Goal: Transaction & Acquisition: Book appointment/travel/reservation

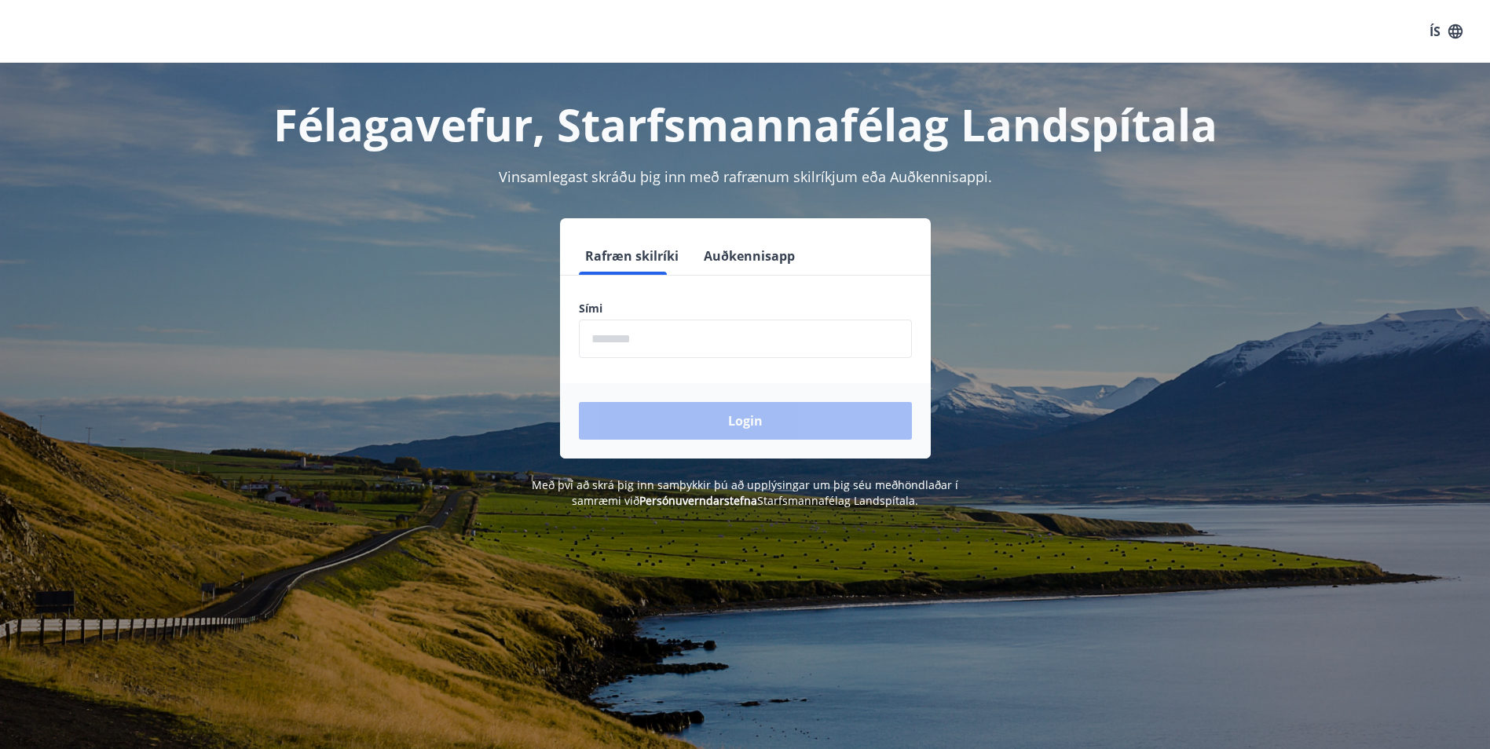
click at [731, 326] on input "phone" at bounding box center [745, 339] width 333 height 38
type input "********"
click at [706, 426] on button "Login" at bounding box center [745, 421] width 333 height 38
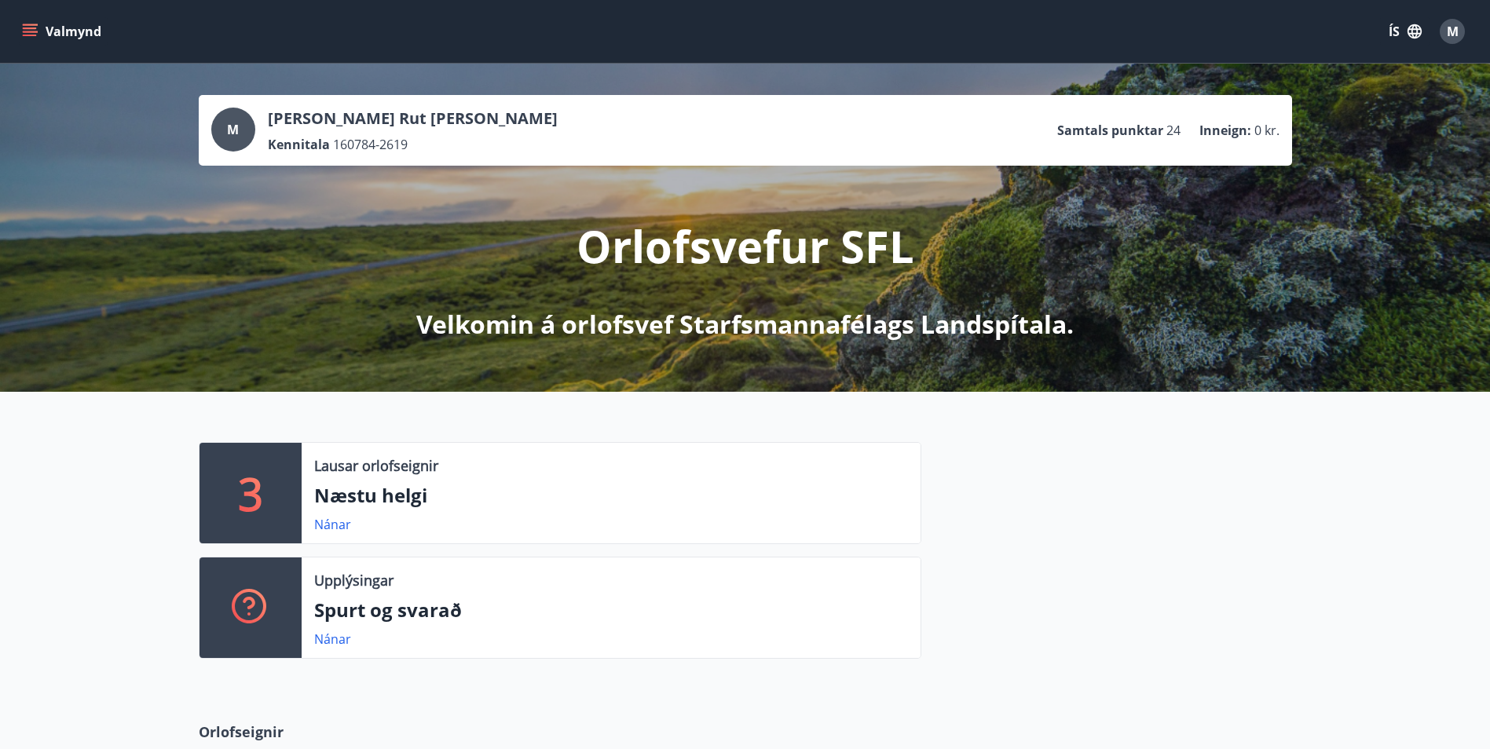
click at [250, 490] on p "3" at bounding box center [250, 493] width 25 height 60
click at [341, 517] on link "Nánar" at bounding box center [332, 524] width 37 height 17
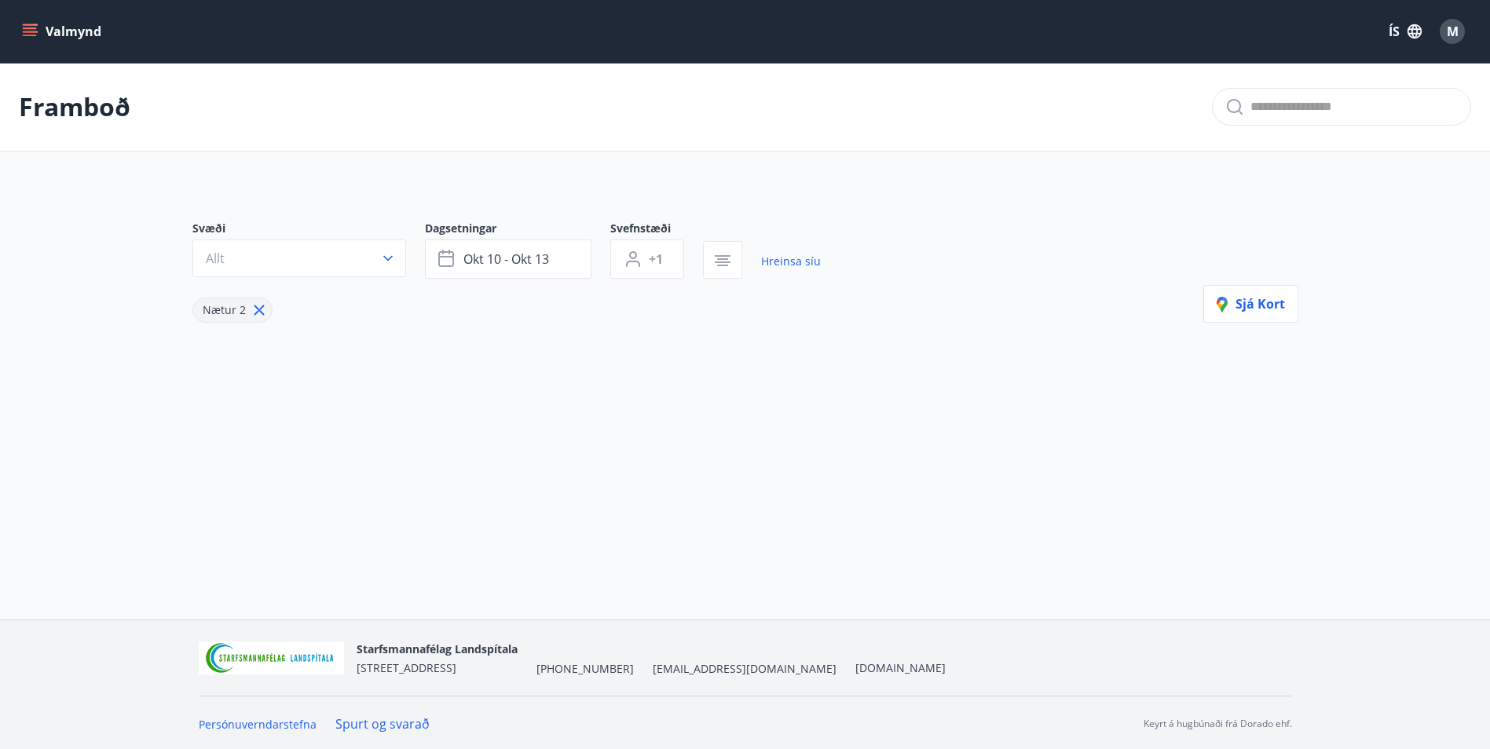
type input "*"
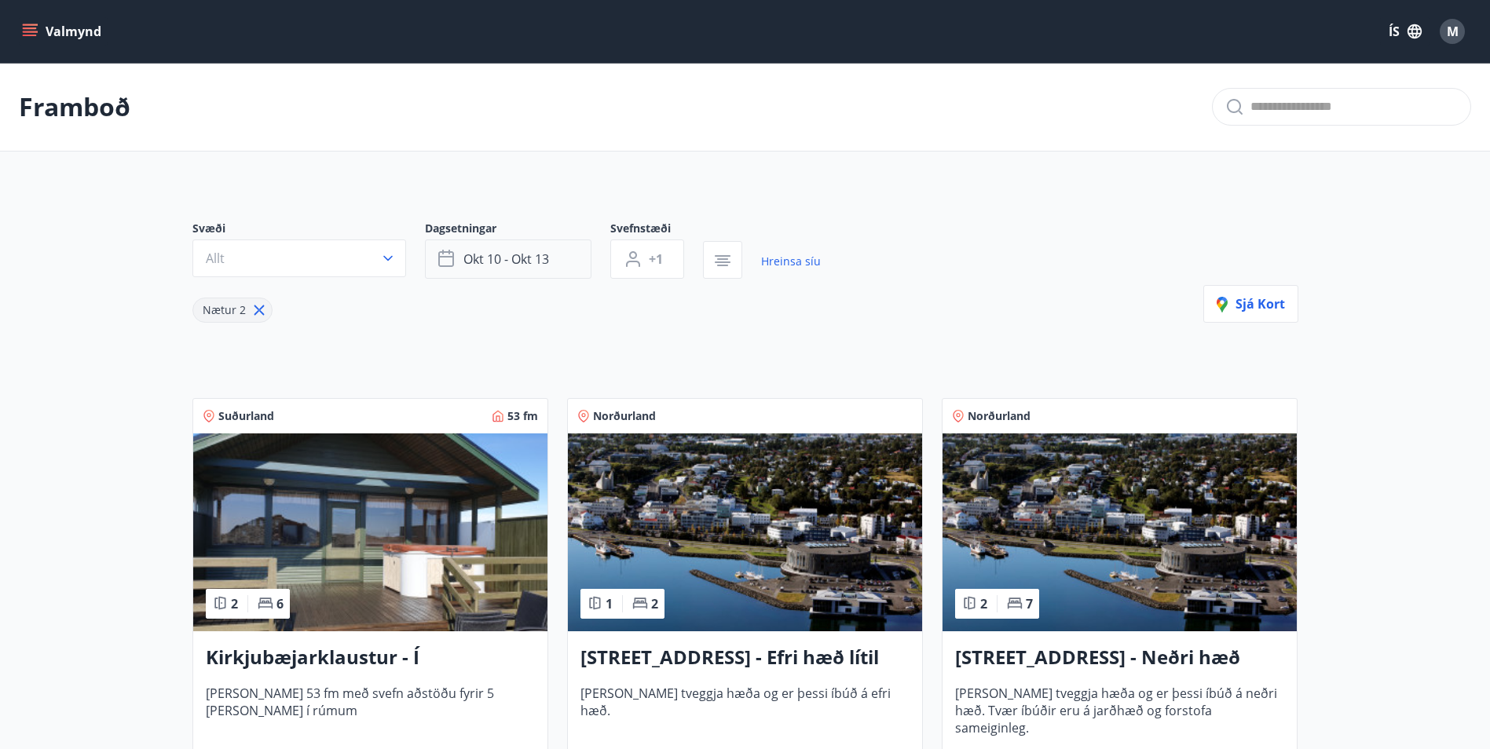
click at [539, 243] on button "okt 10 - okt 13" at bounding box center [508, 259] width 167 height 39
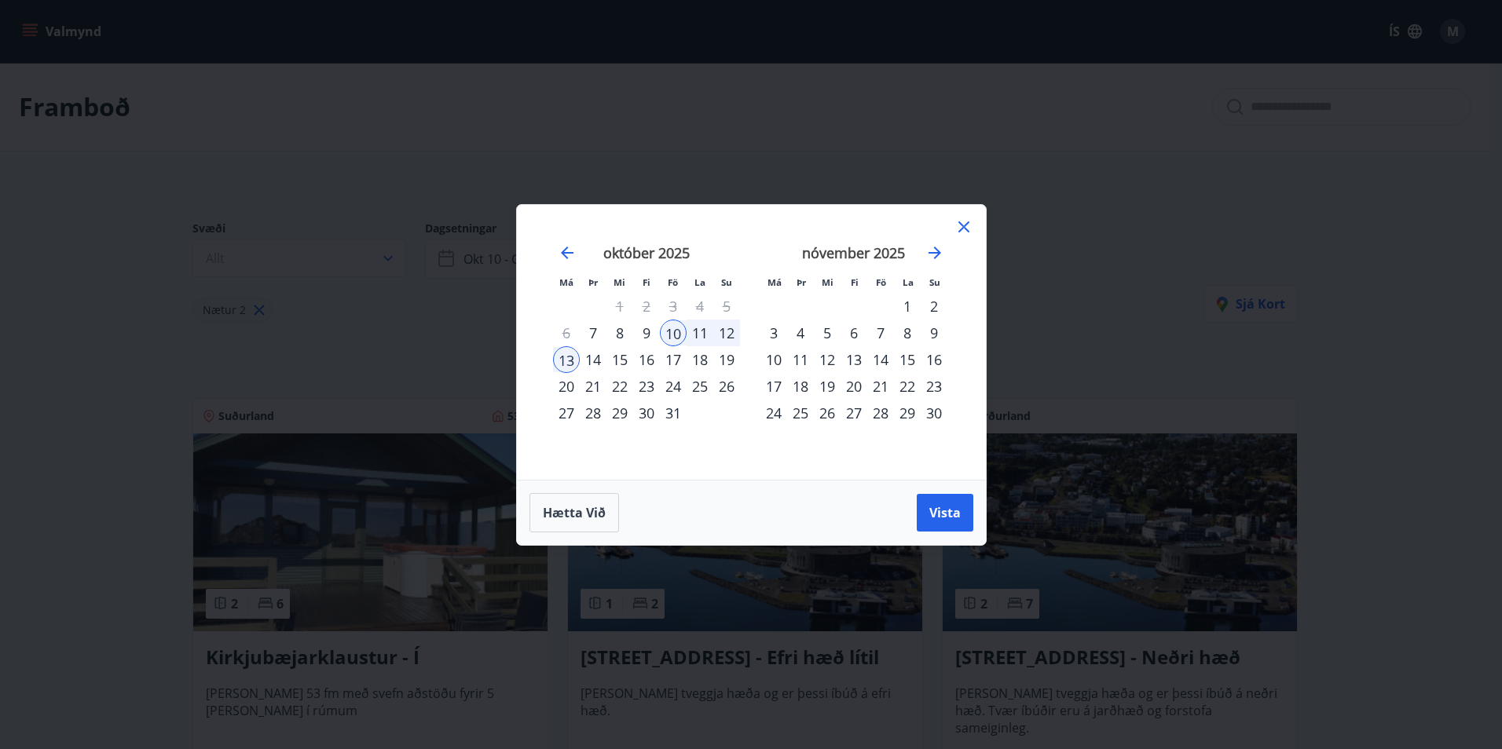
click at [729, 391] on div "26" at bounding box center [726, 386] width 27 height 27
click at [599, 416] on div "28" at bounding box center [593, 413] width 27 height 27
click at [958, 518] on span "Vista" at bounding box center [944, 512] width 31 height 17
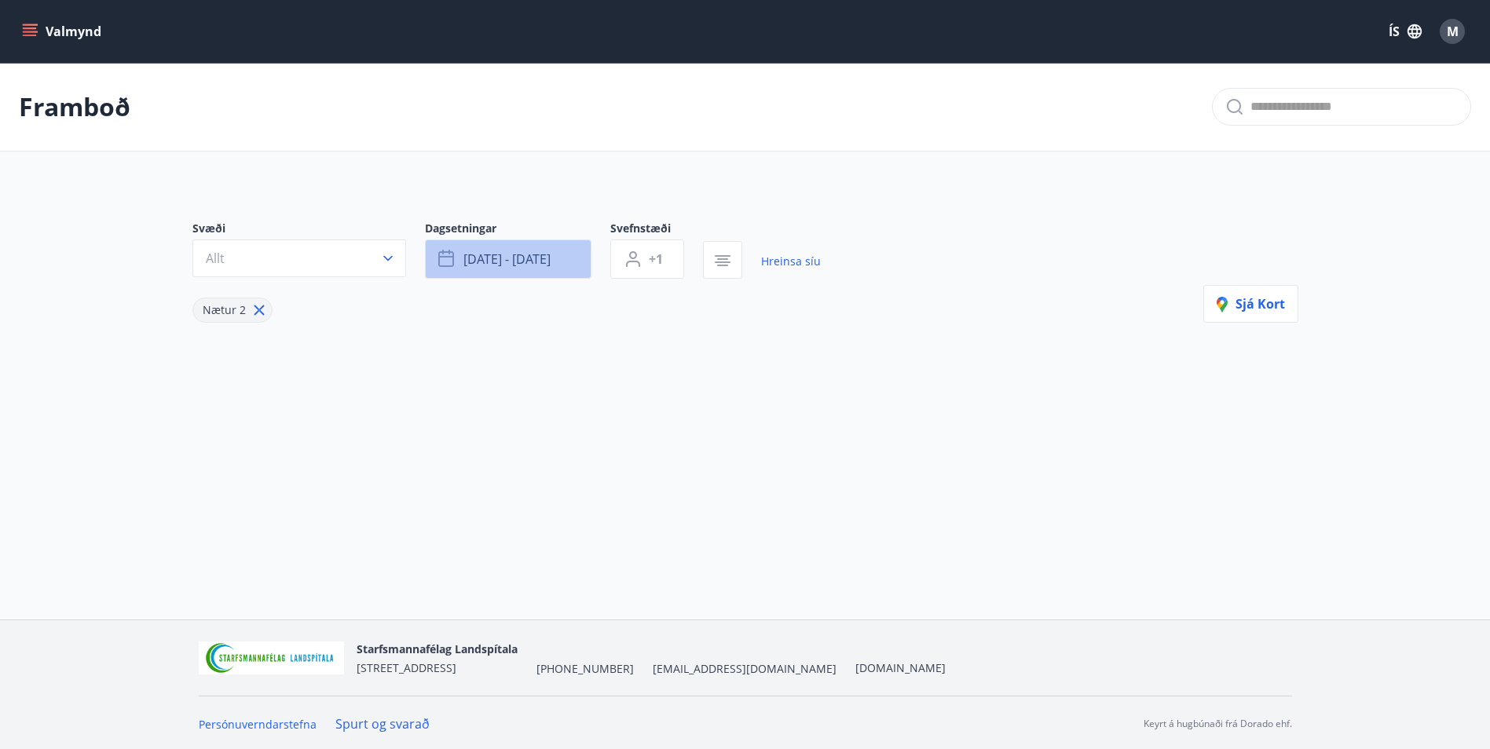
click at [561, 254] on button "okt 26 - okt 28" at bounding box center [508, 259] width 167 height 39
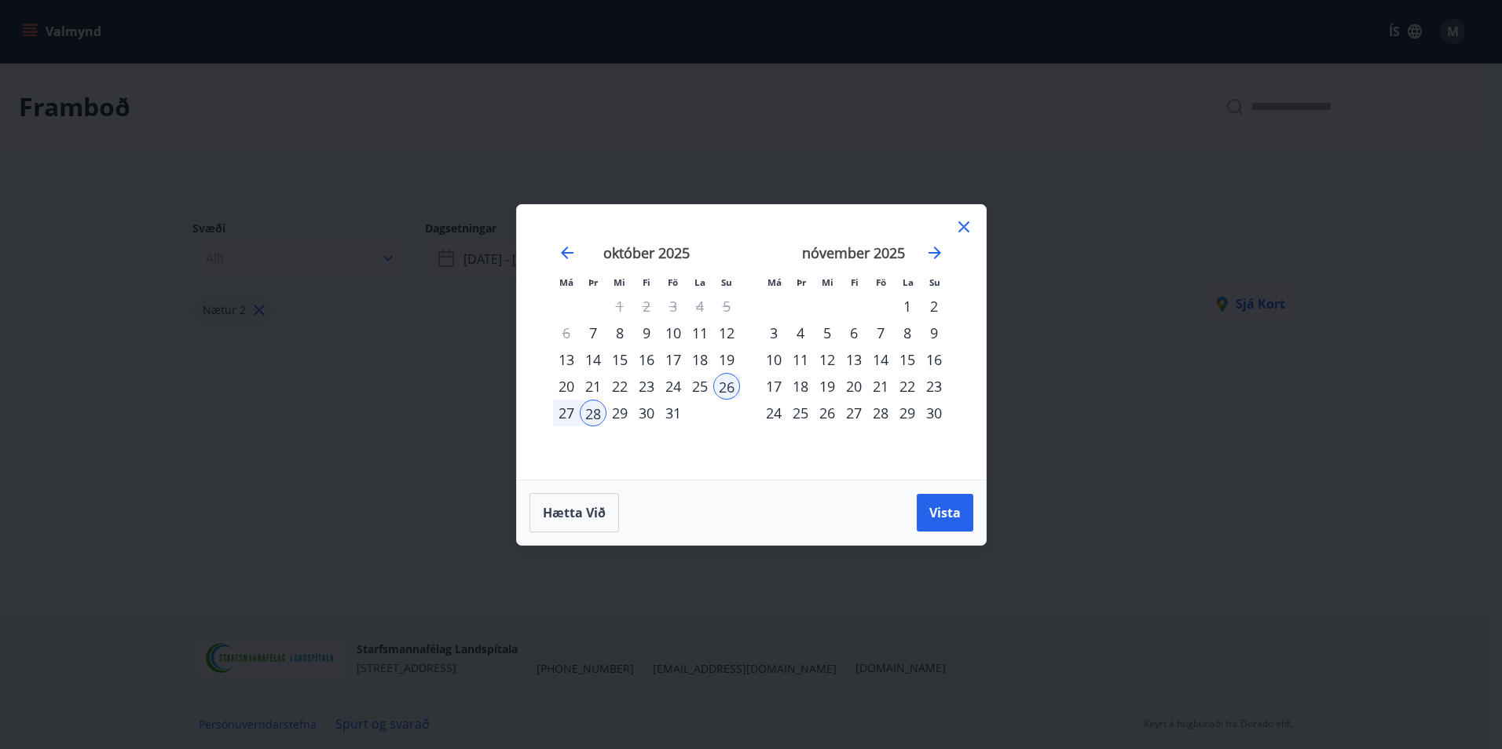
click at [565, 414] on div "27" at bounding box center [566, 413] width 27 height 27
click at [619, 419] on div "29" at bounding box center [619, 413] width 27 height 27
click at [958, 516] on span "Vista" at bounding box center [944, 512] width 31 height 17
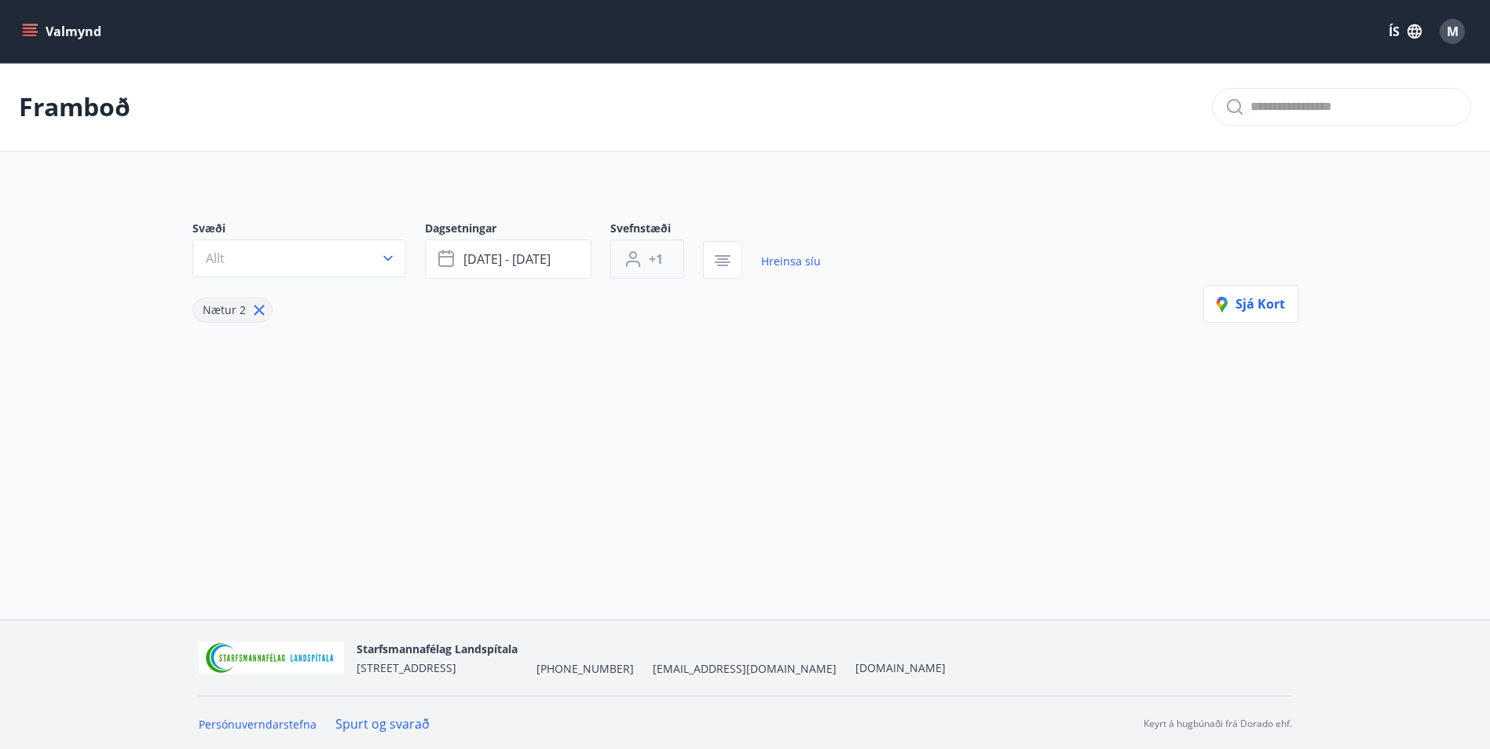
click at [639, 266] on icon "button" at bounding box center [633, 264] width 14 height 6
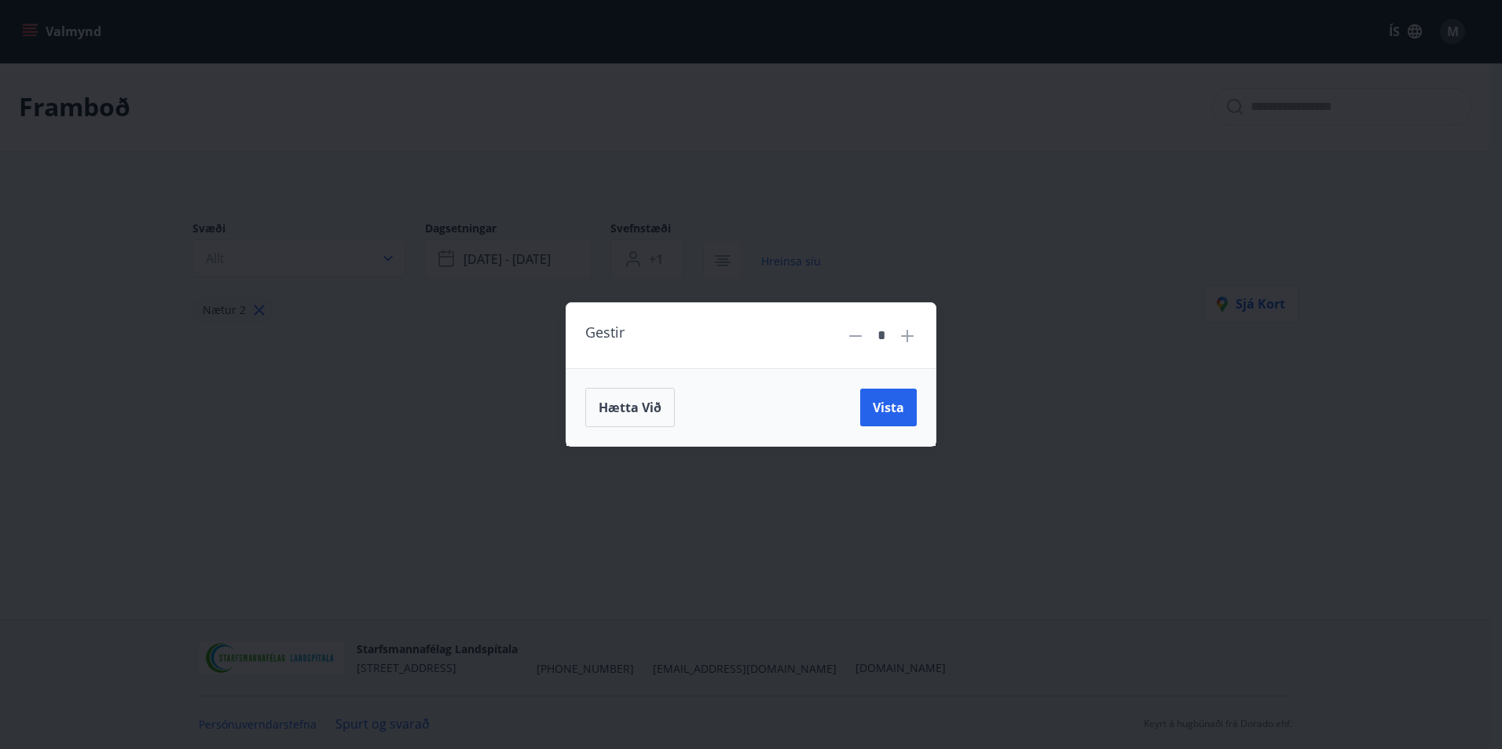
click at [904, 340] on icon at bounding box center [907, 336] width 19 height 19
click at [904, 339] on icon at bounding box center [907, 336] width 19 height 19
click at [884, 407] on span "Vista" at bounding box center [888, 407] width 31 height 17
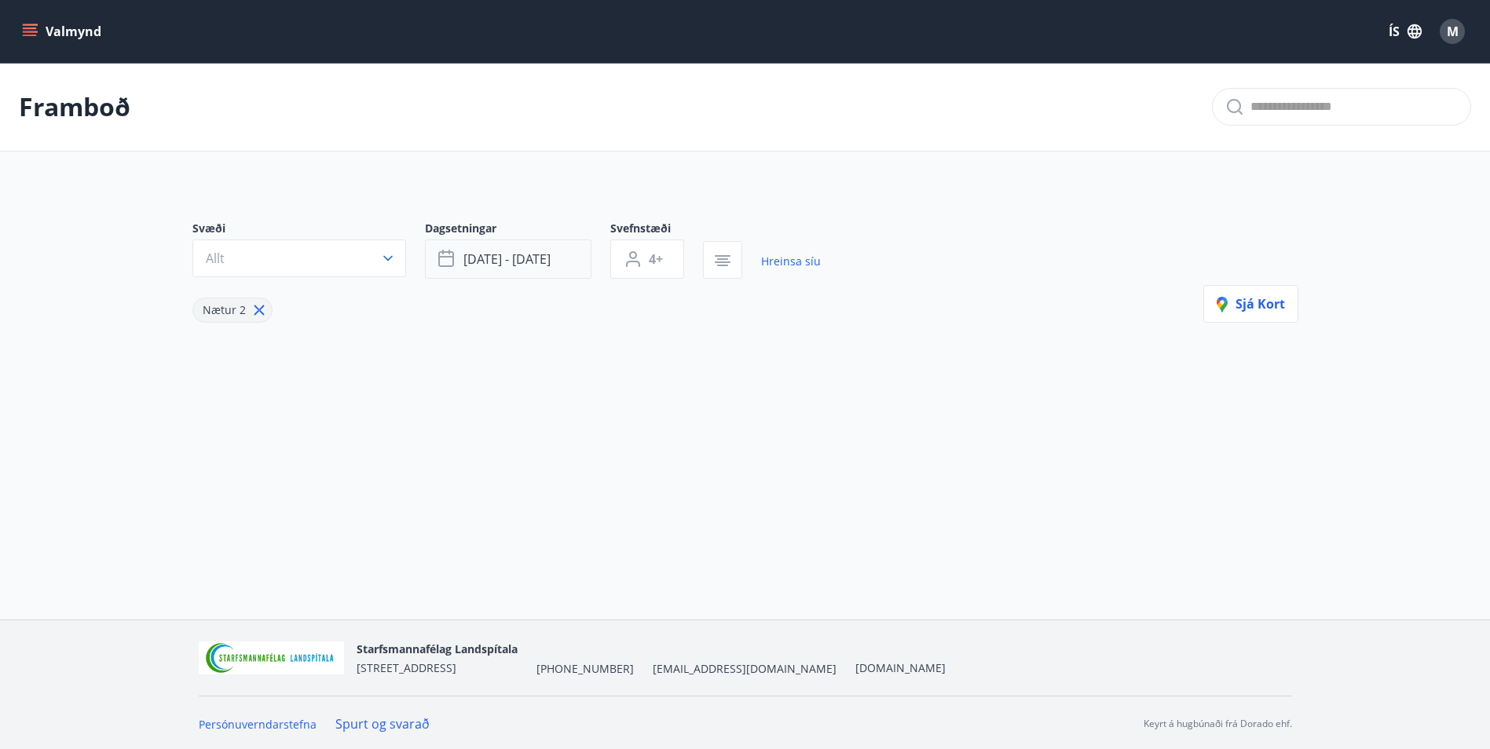
click at [480, 255] on span "okt 27 - okt 29" at bounding box center [506, 259] width 87 height 17
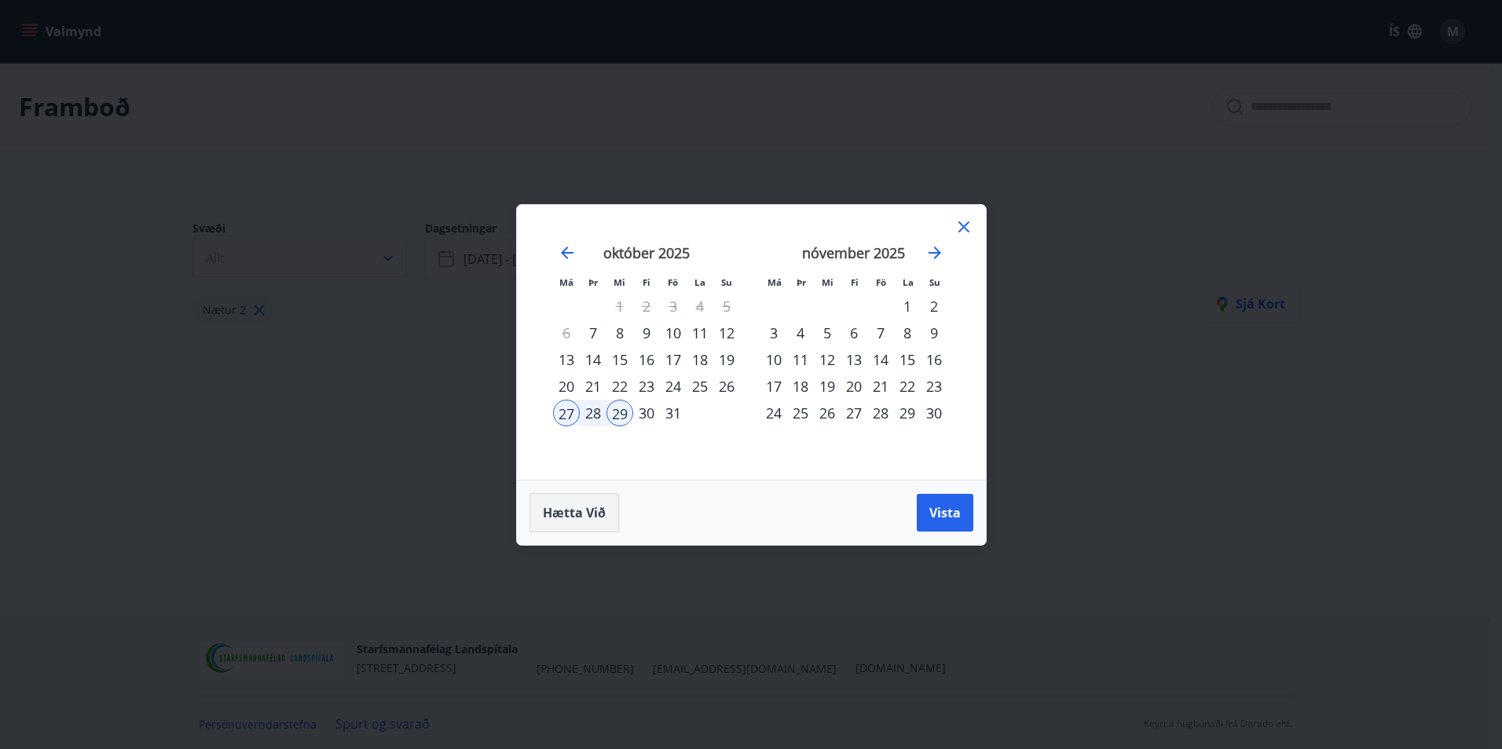
click at [611, 511] on button "Hætta við" at bounding box center [574, 512] width 90 height 39
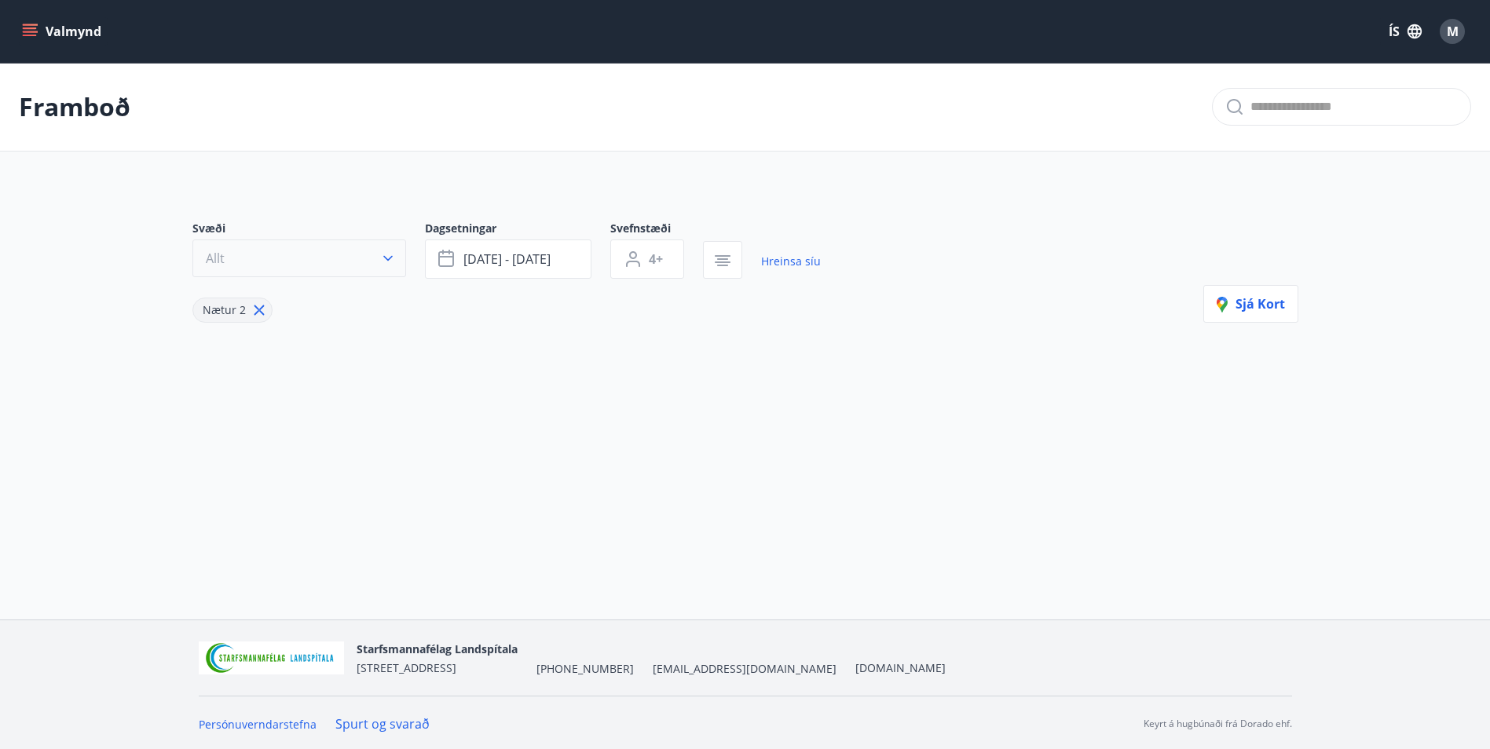
click at [274, 263] on button "Allt" at bounding box center [299, 259] width 214 height 38
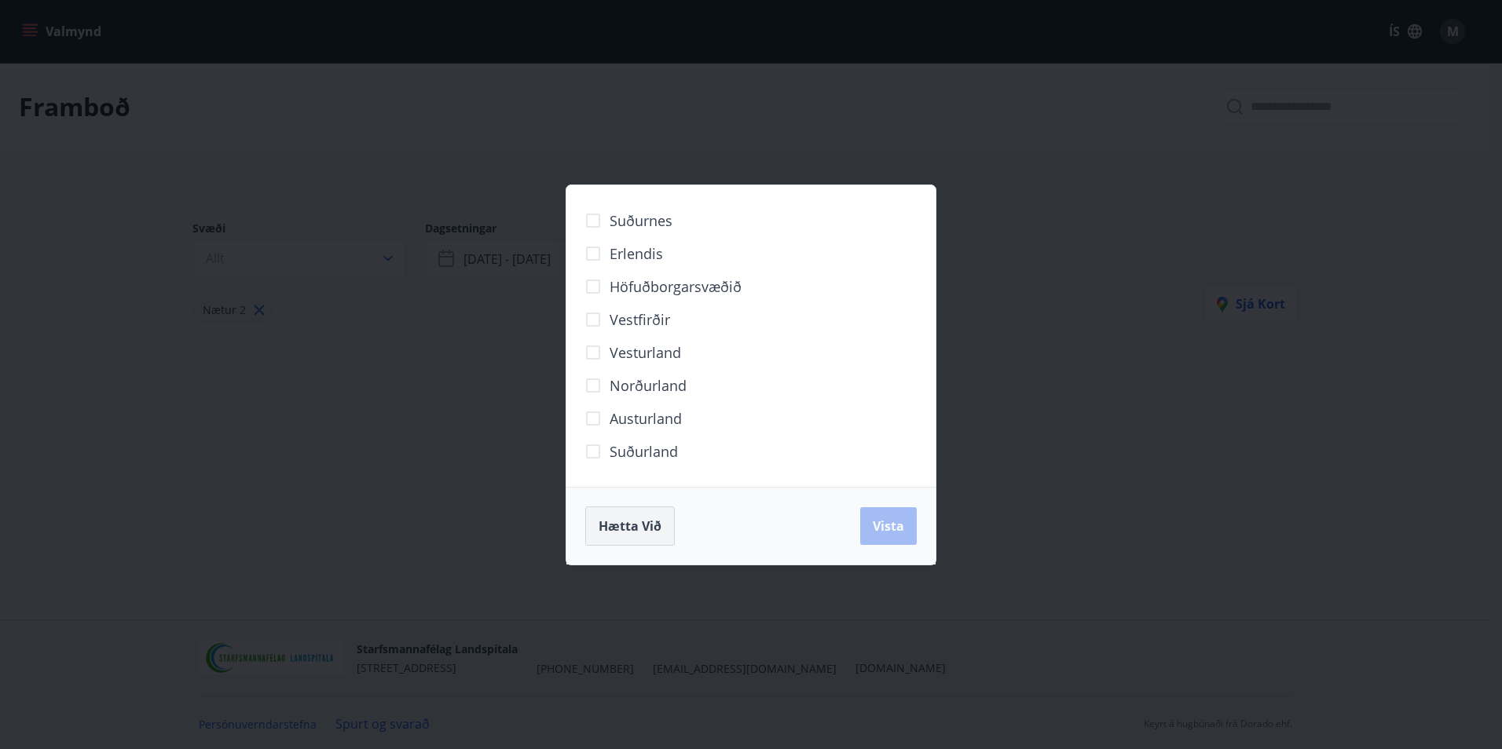
click at [608, 522] on span "Hætta við" at bounding box center [630, 526] width 63 height 17
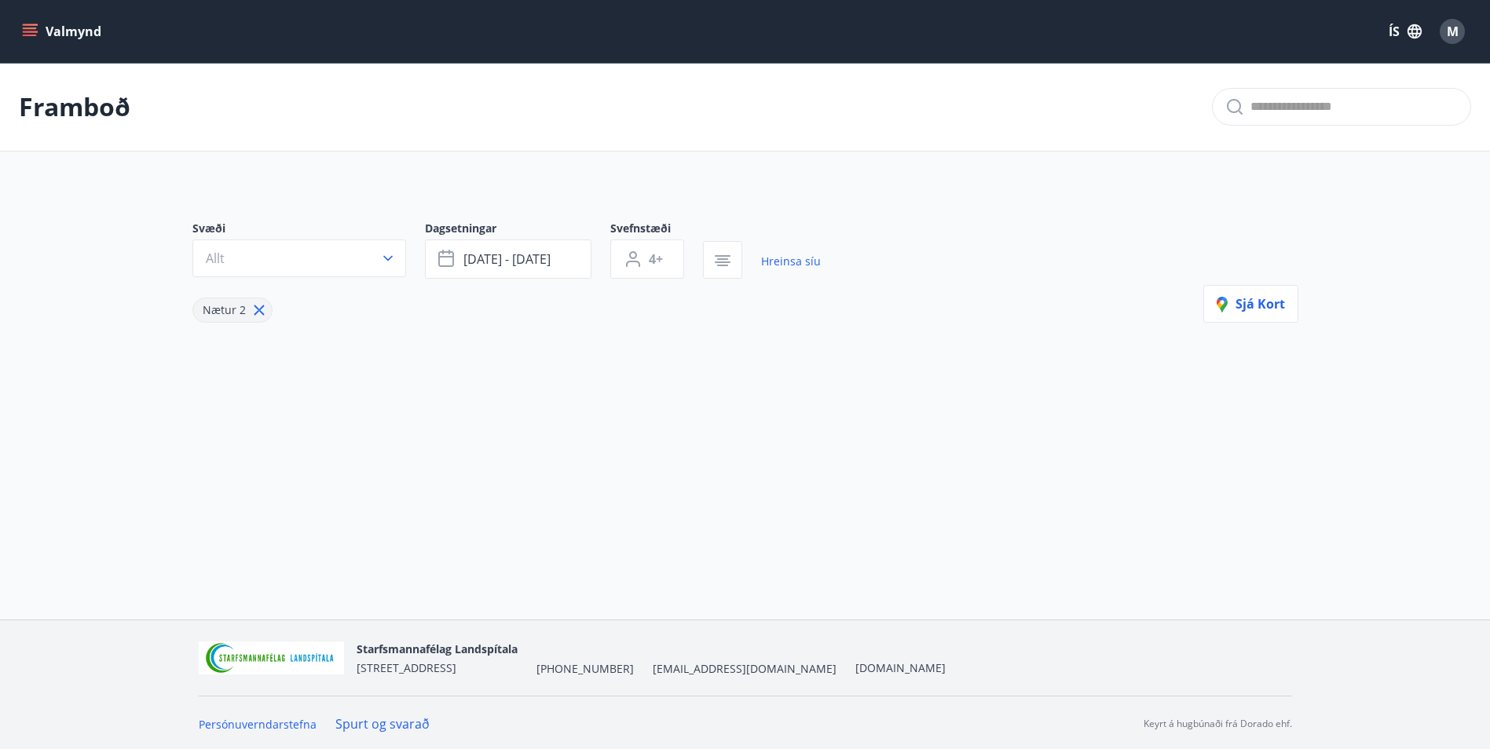
click at [66, 468] on div "Framboð Svæði Allt Dagsetningar okt 27 - okt 29 Svefnstæði 4+ Hreinsa síu Nætur…" at bounding box center [745, 268] width 1490 height 411
click at [571, 266] on button "okt 27 - okt 29" at bounding box center [508, 259] width 167 height 39
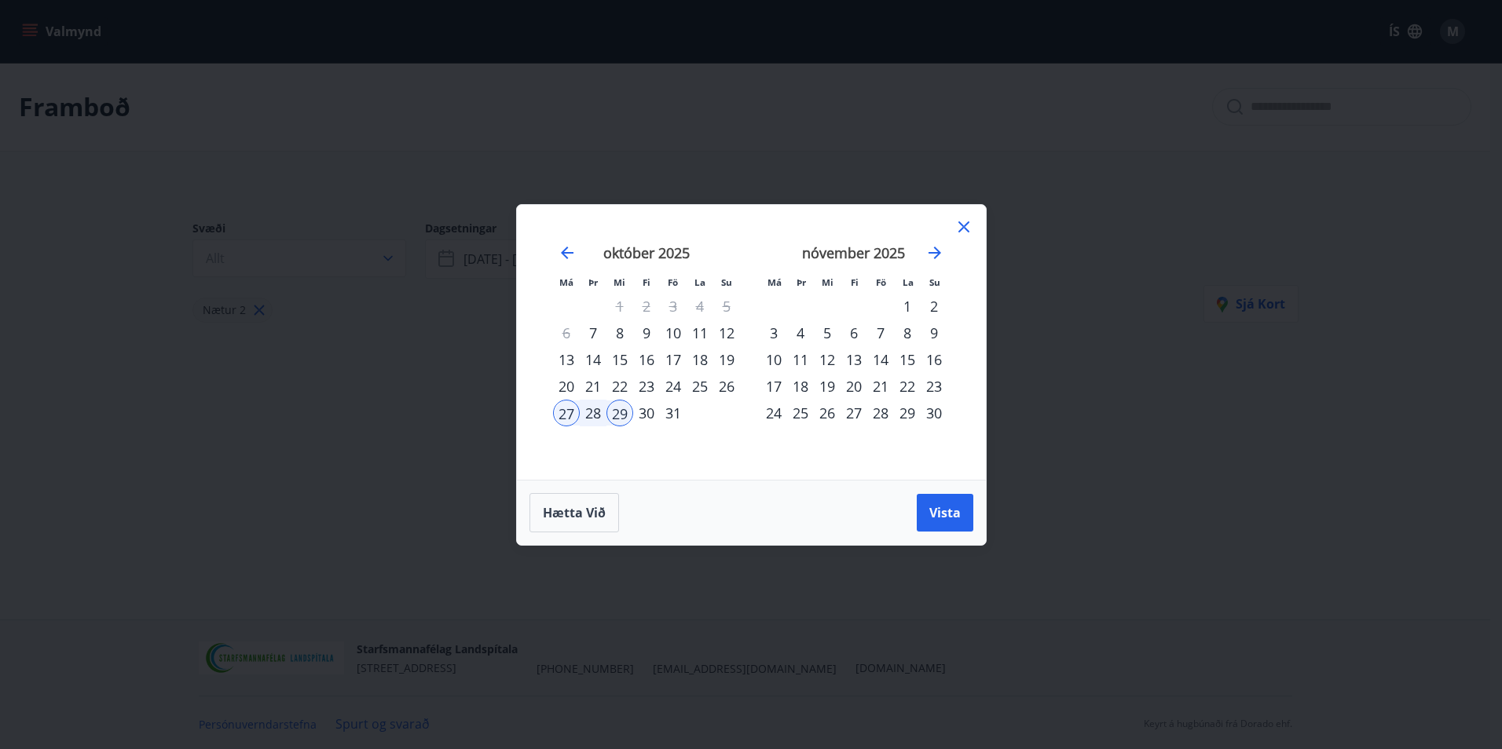
click at [962, 229] on icon at bounding box center [963, 227] width 11 height 11
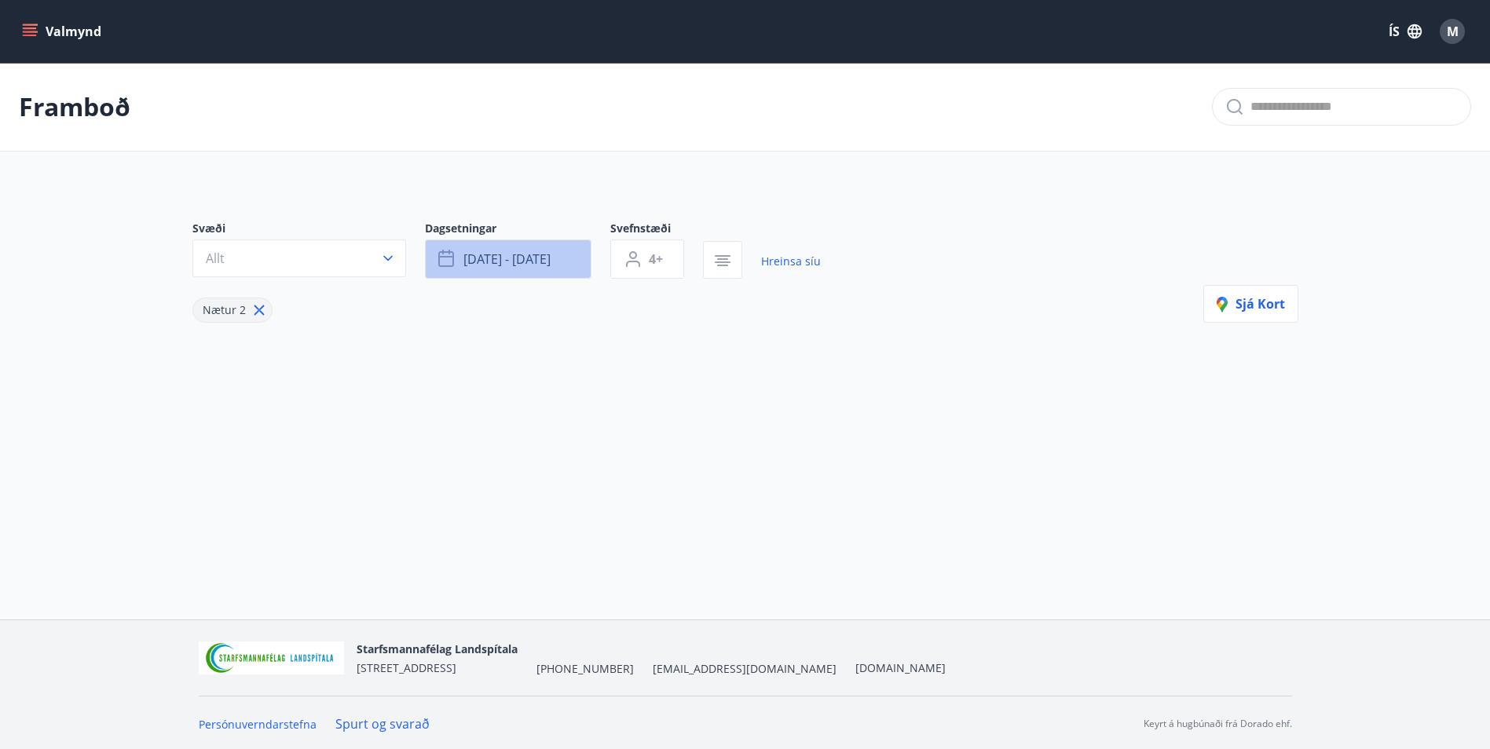
click at [454, 258] on icon "button" at bounding box center [447, 259] width 19 height 19
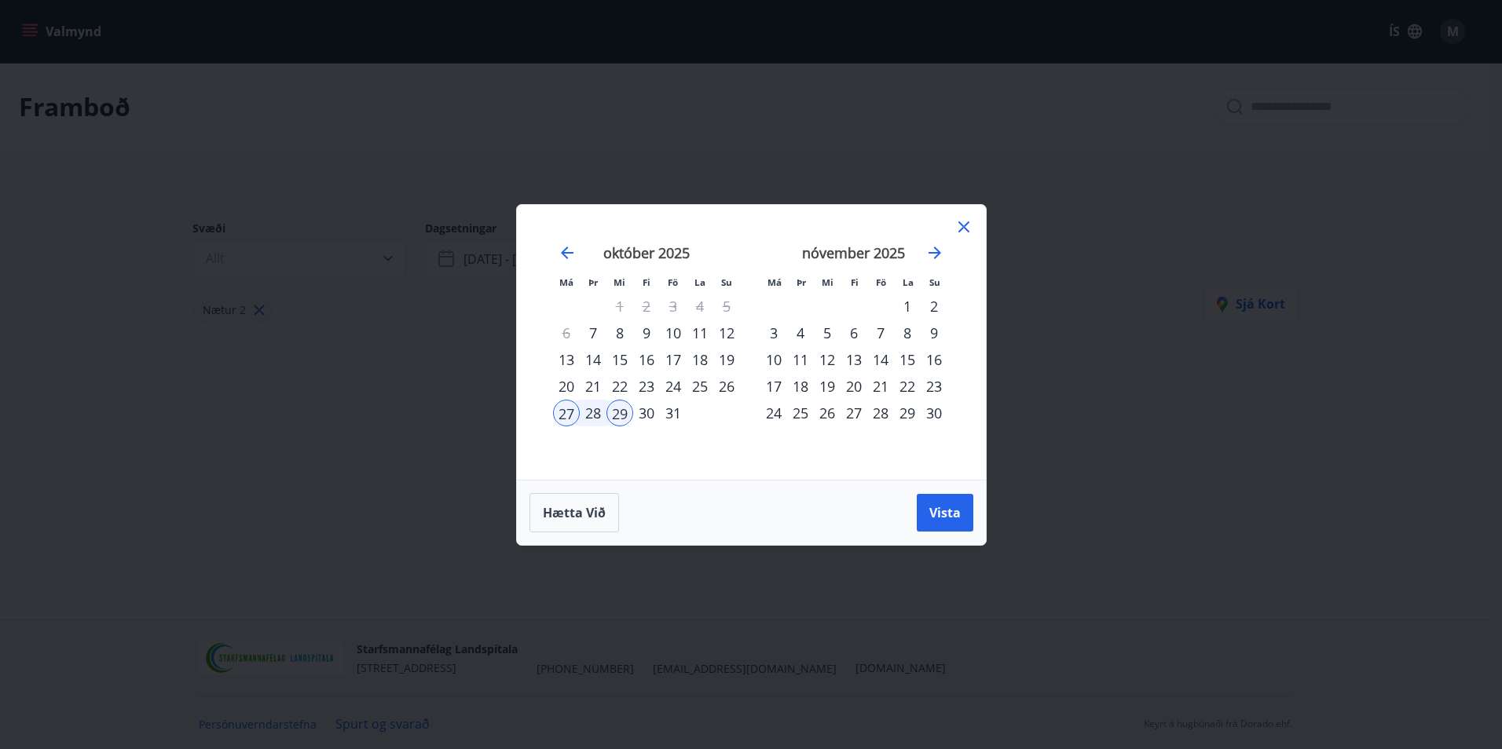
click at [676, 414] on div "31" at bounding box center [673, 413] width 27 height 27
click at [581, 510] on span "Hætta við" at bounding box center [574, 512] width 63 height 17
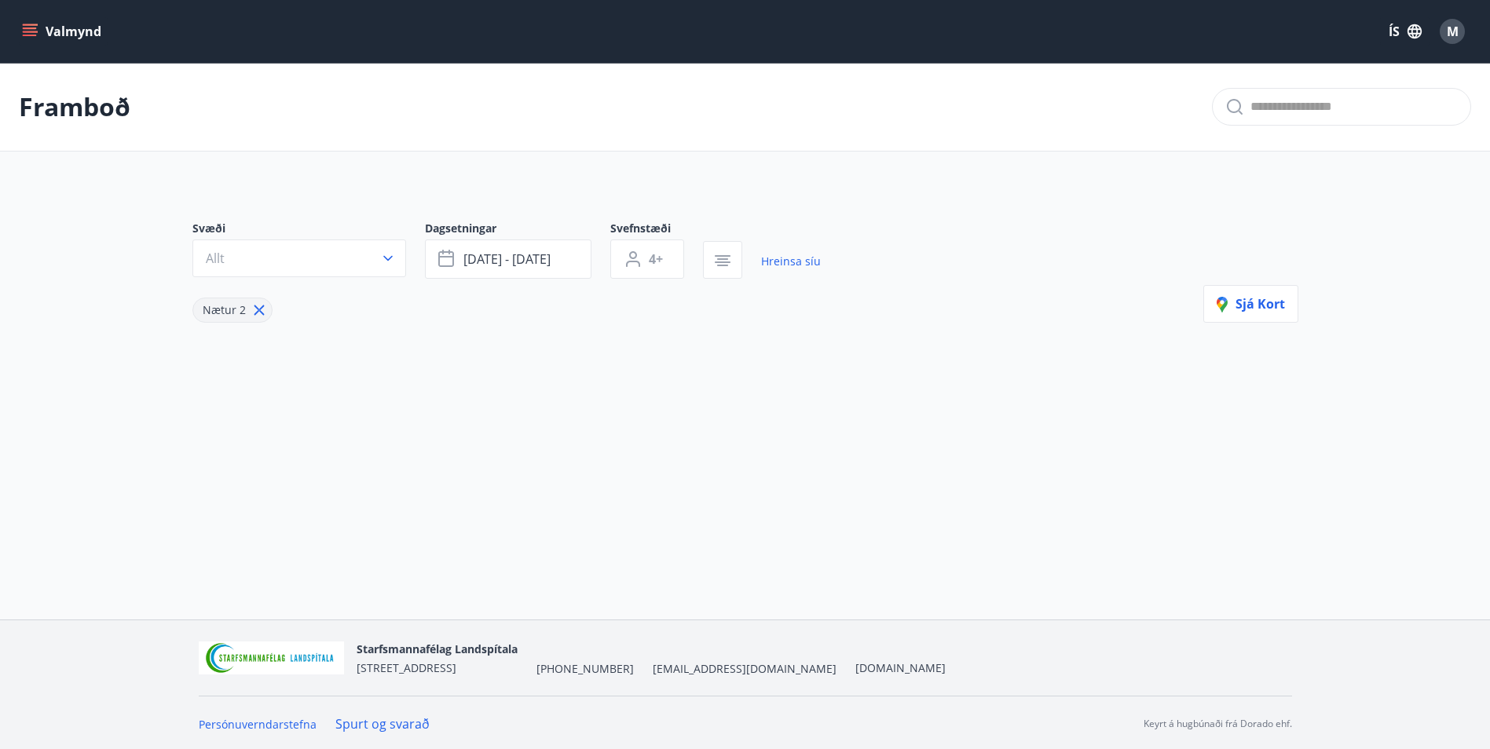
click at [95, 35] on button "Valmynd" at bounding box center [63, 31] width 89 height 28
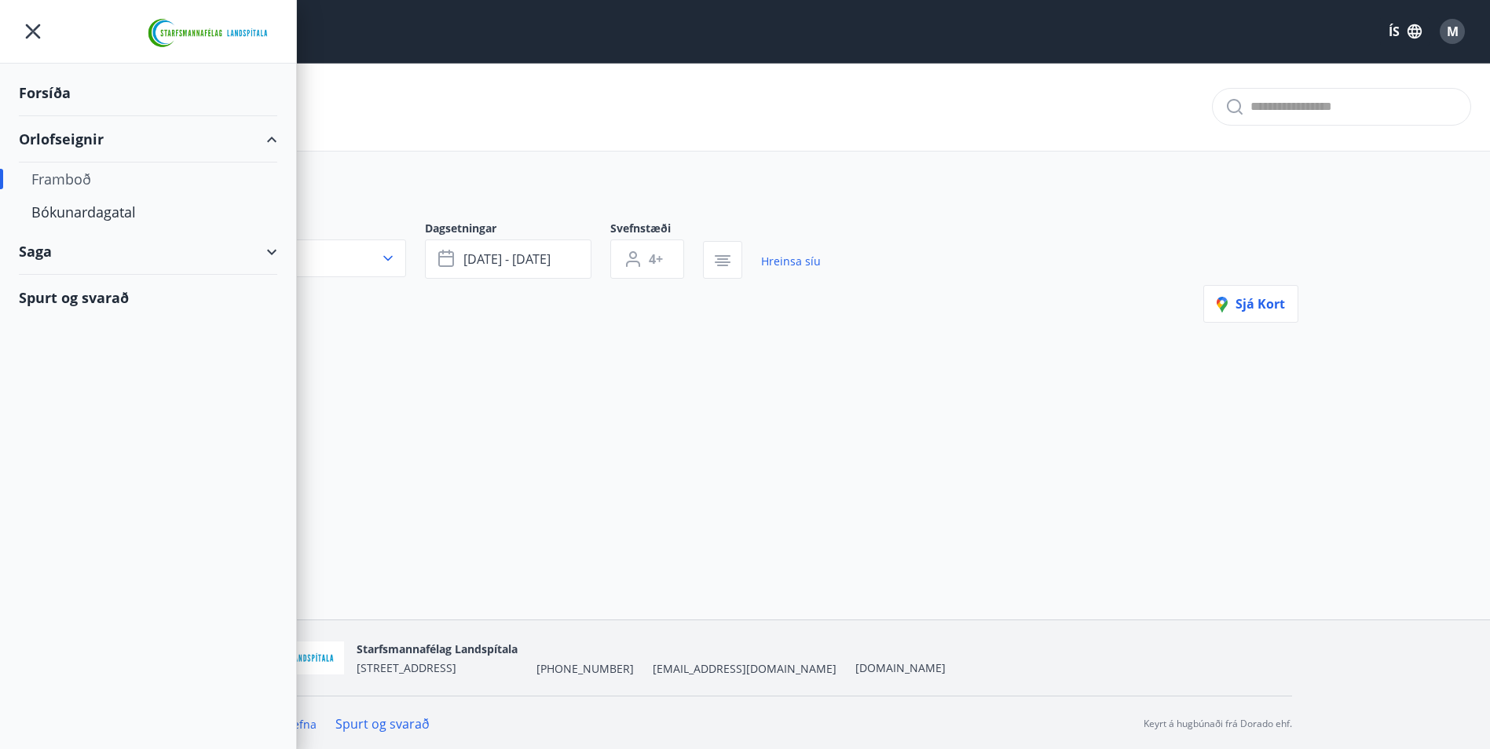
click at [82, 177] on div "Framboð" at bounding box center [147, 179] width 233 height 33
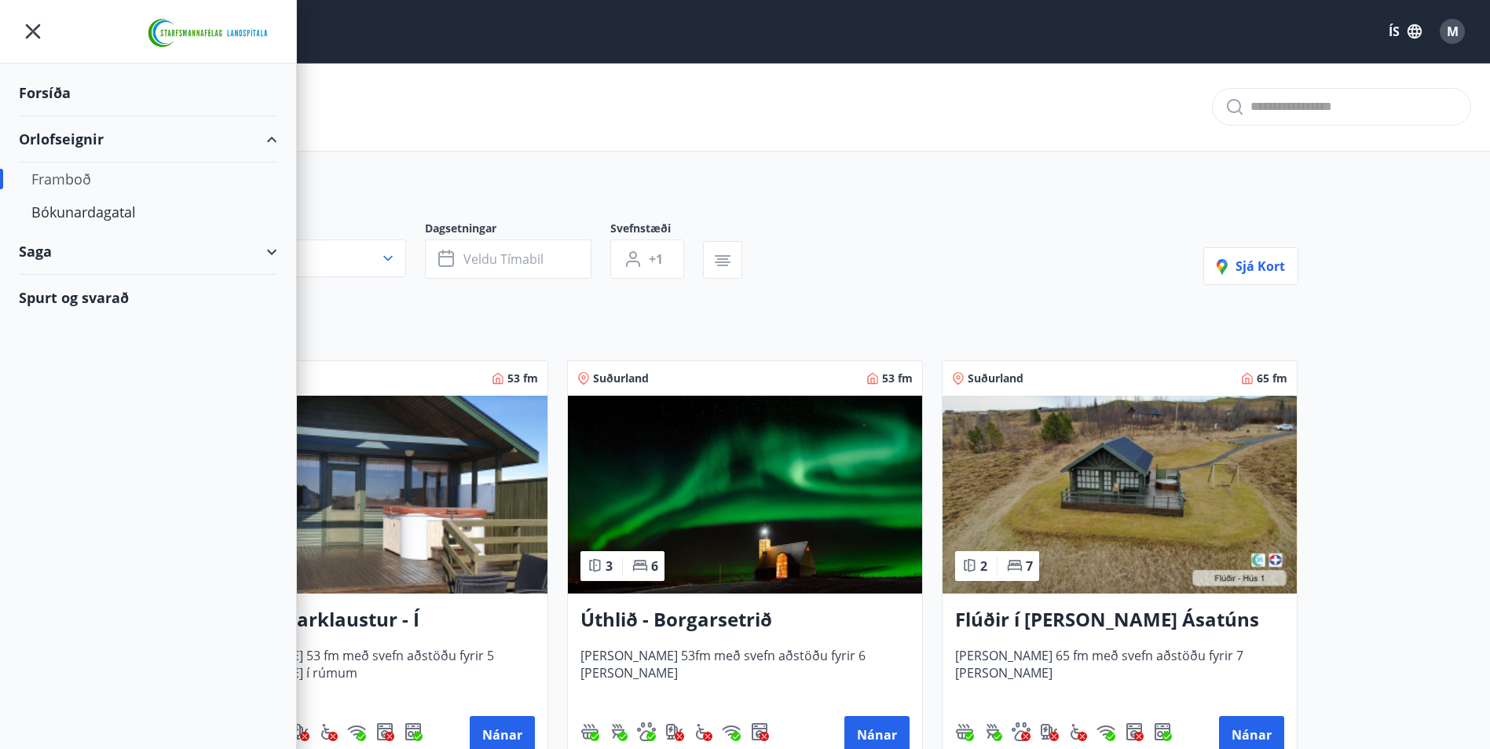
type input "*"
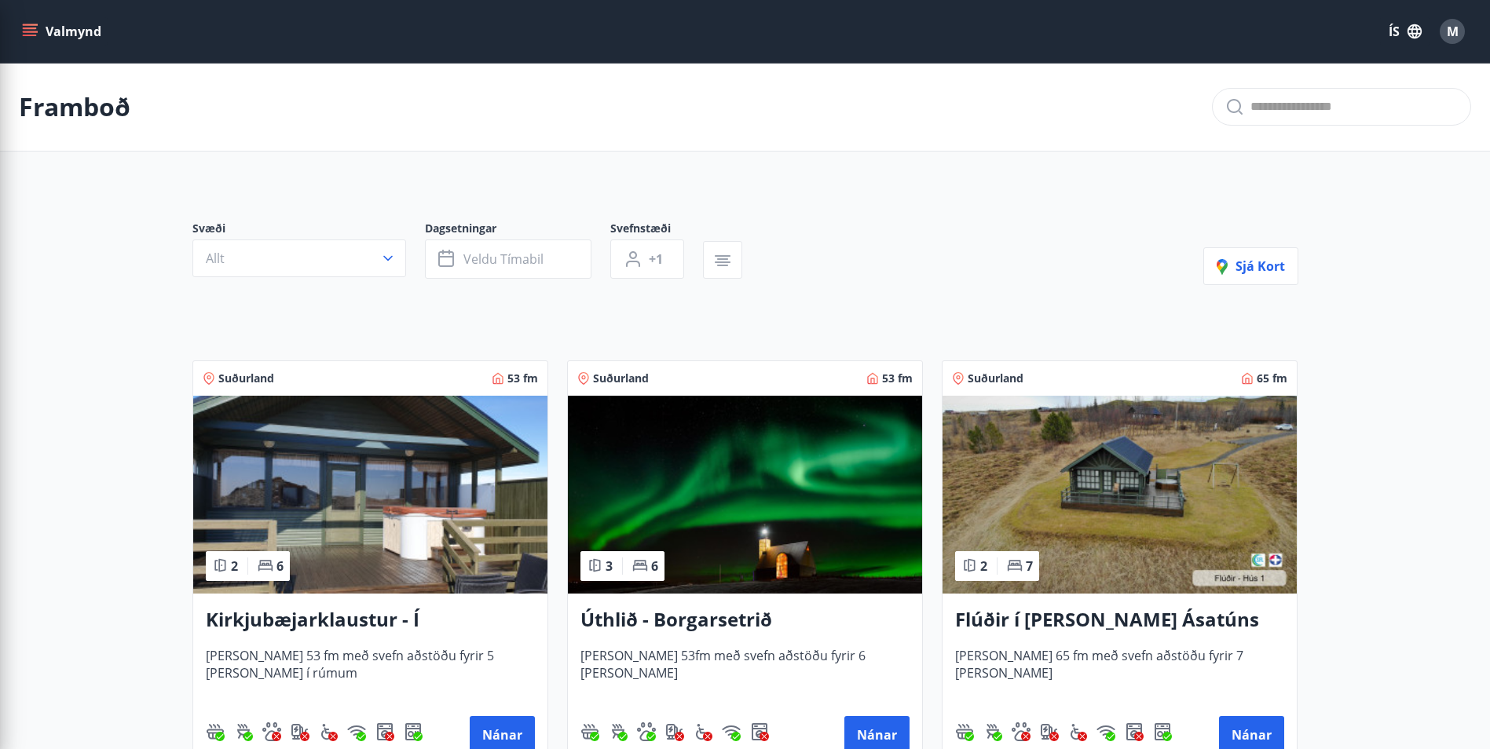
click at [910, 273] on div "Svæði Allt Dagsetningar Veldu tímabil Svefnstæði +1 Sjá kort" at bounding box center [745, 253] width 1106 height 64
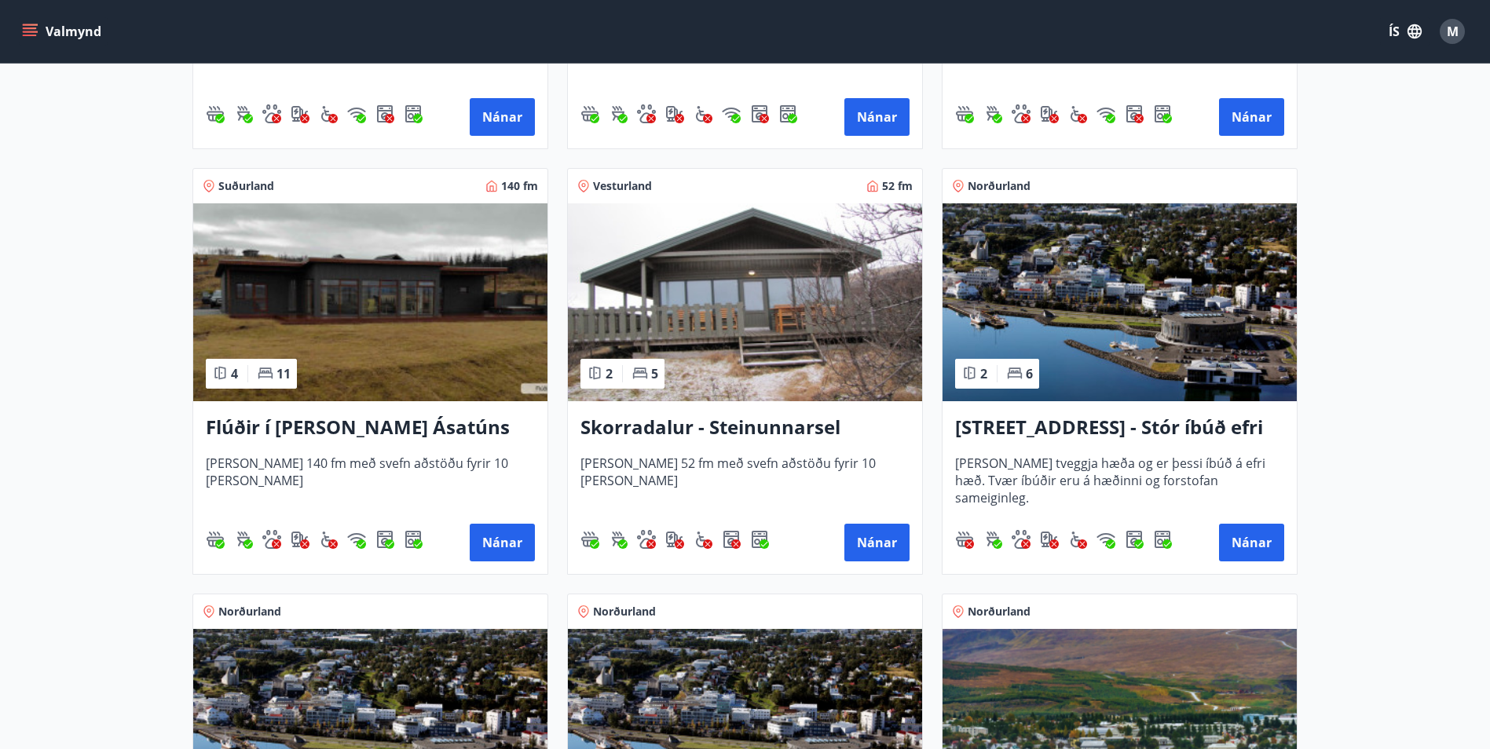
scroll to position [1019, 0]
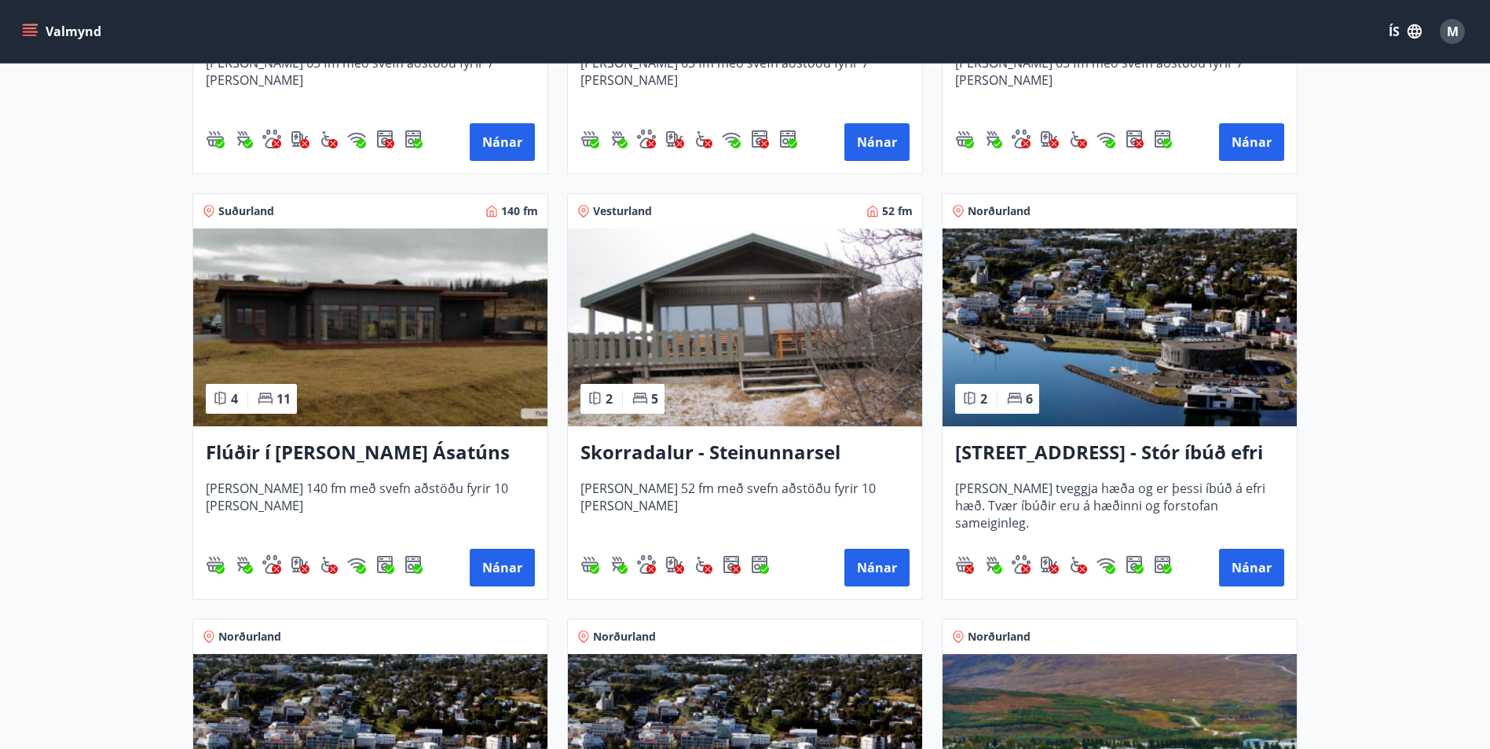
click at [401, 458] on h3 "Flúðir í landi Ásatúns hús 5 - Móadalur 4" at bounding box center [370, 453] width 329 height 28
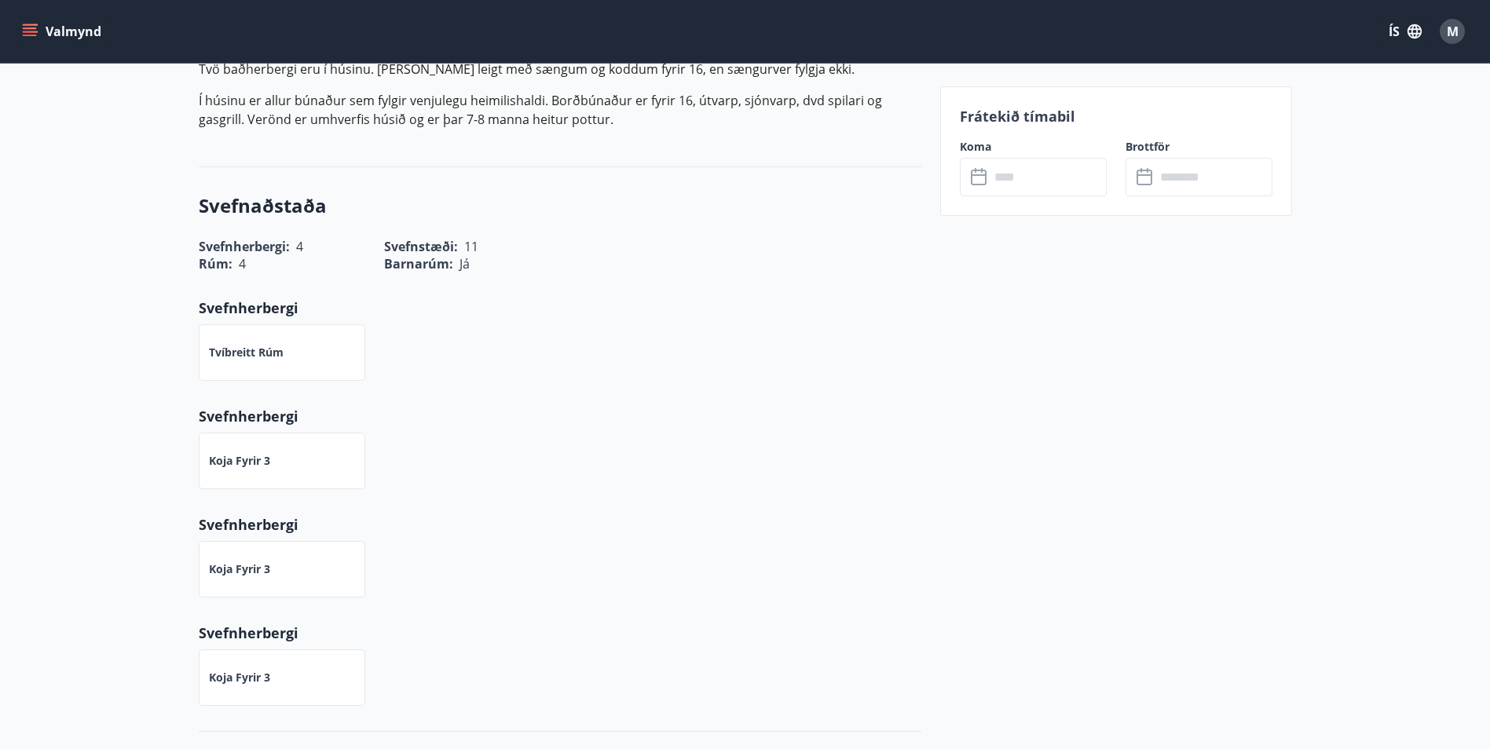
scroll to position [628, 0]
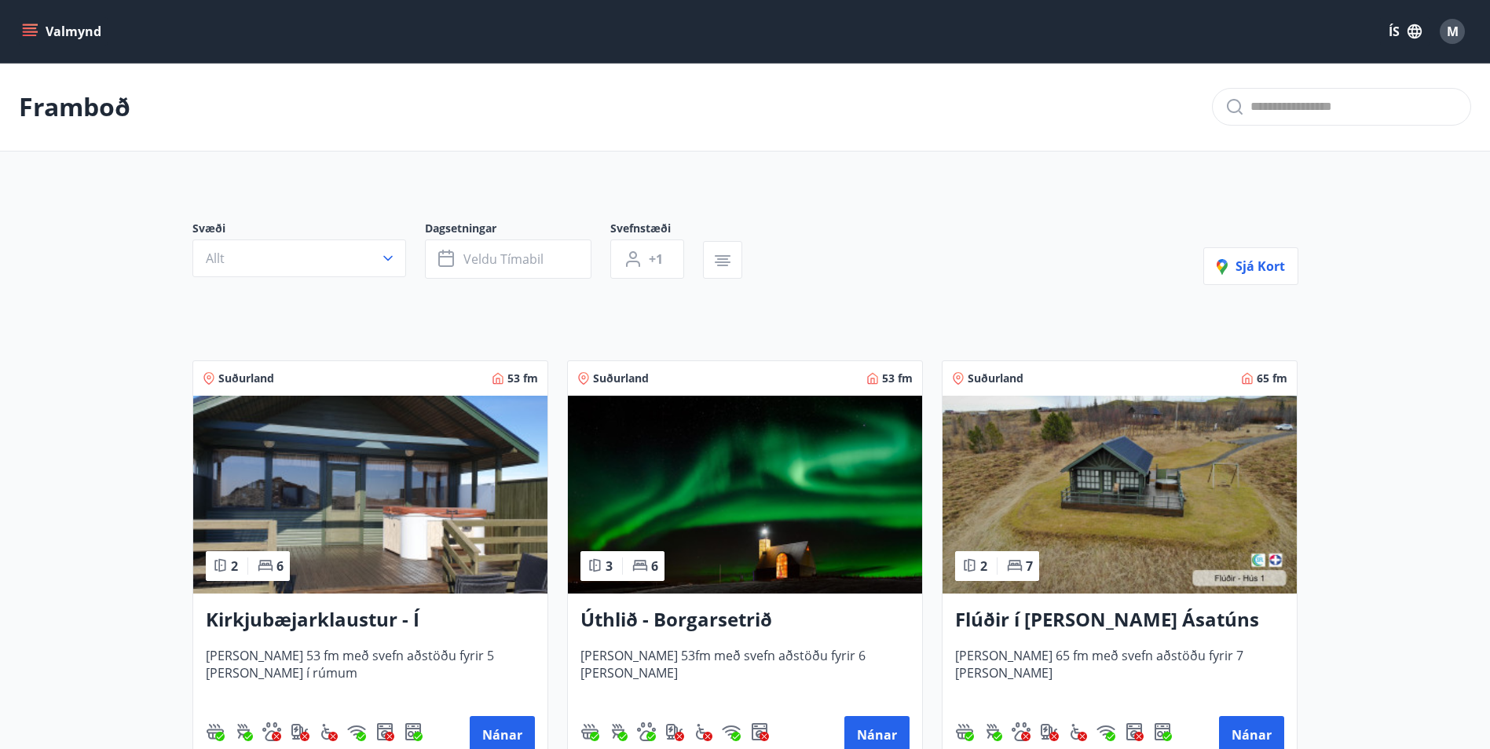
click at [254, 481] on img at bounding box center [370, 495] width 354 height 198
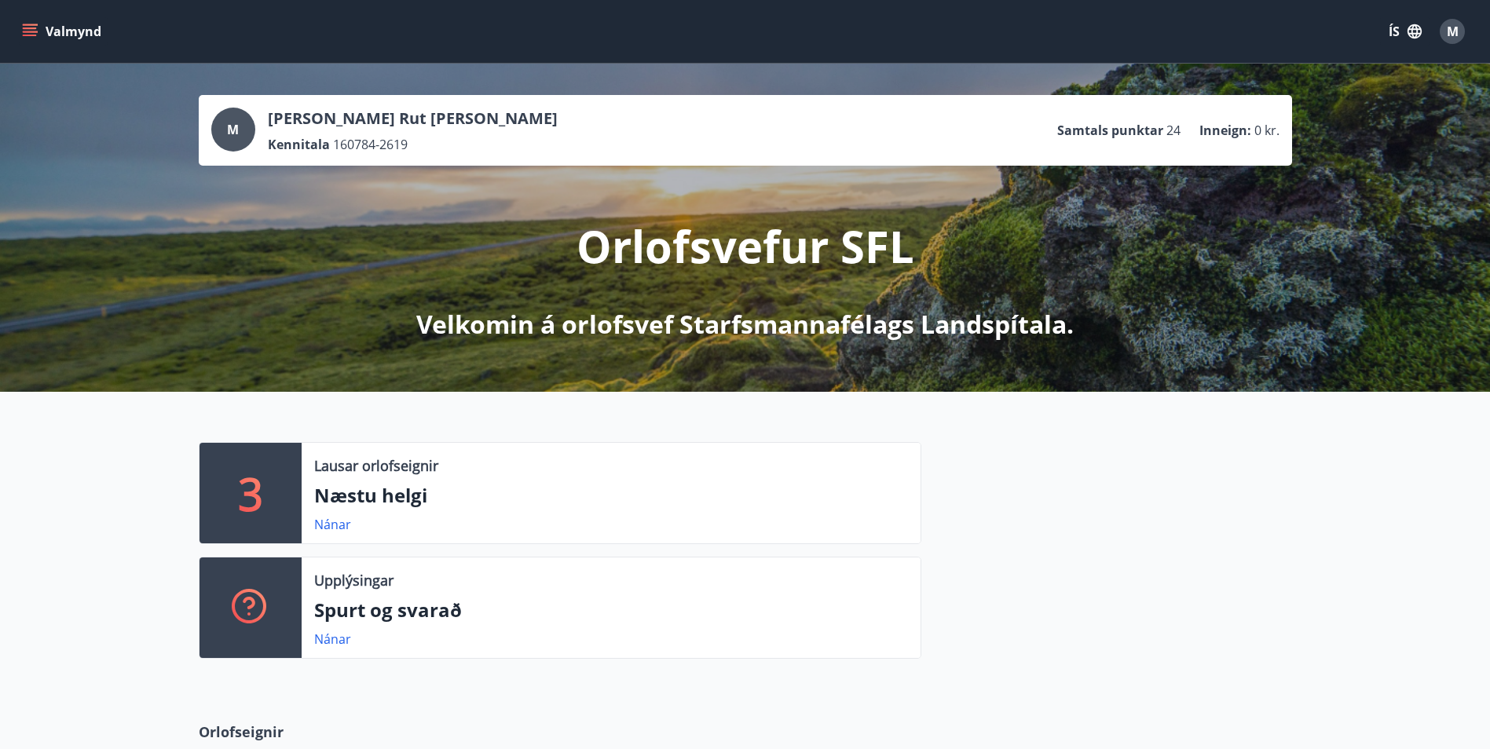
click at [1239, 553] on div at bounding box center [1106, 556] width 371 height 229
click at [110, 470] on div "3 Lausar orlofseignir Næstu helgi Nánar Upplýsingar Spurt og svarað Nánar" at bounding box center [745, 544] width 1490 height 305
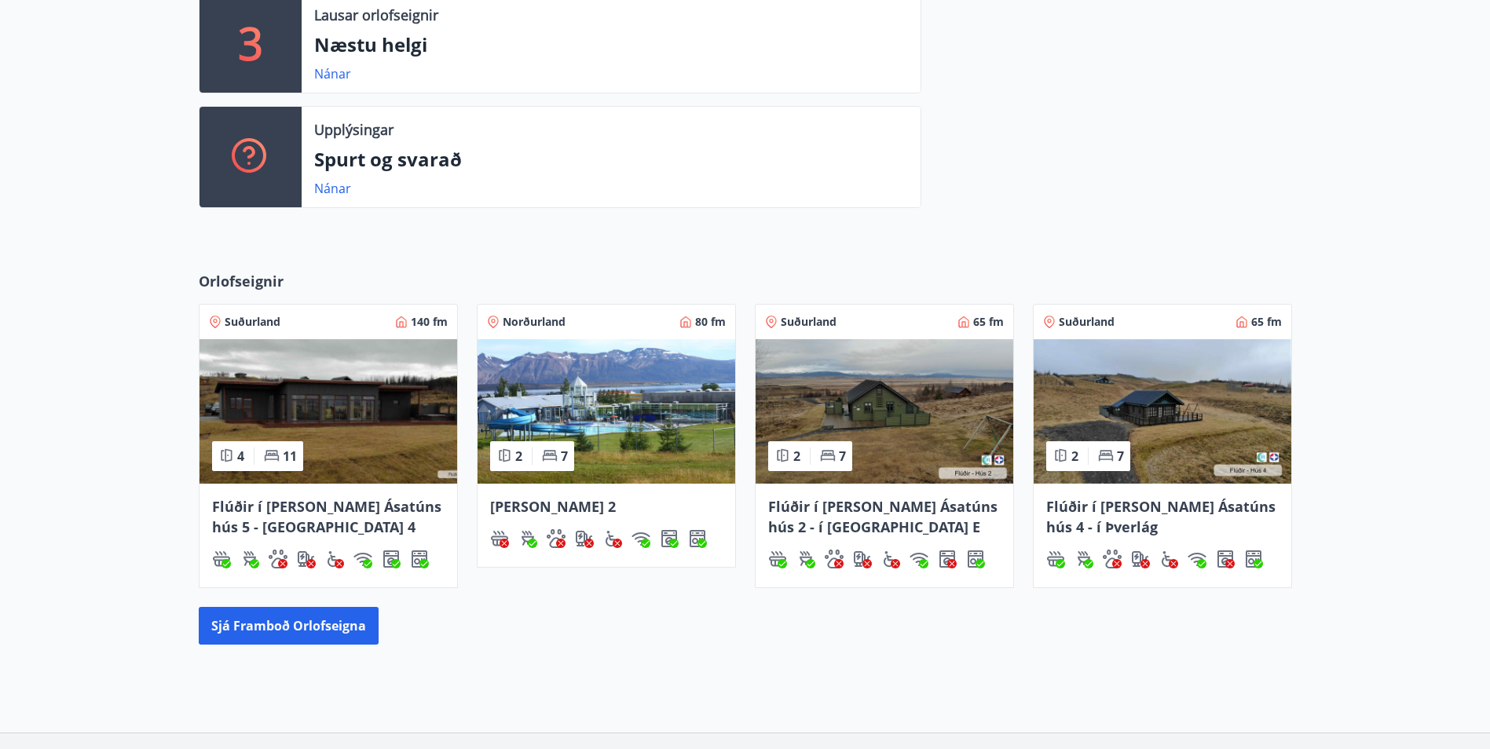
scroll to position [471, 0]
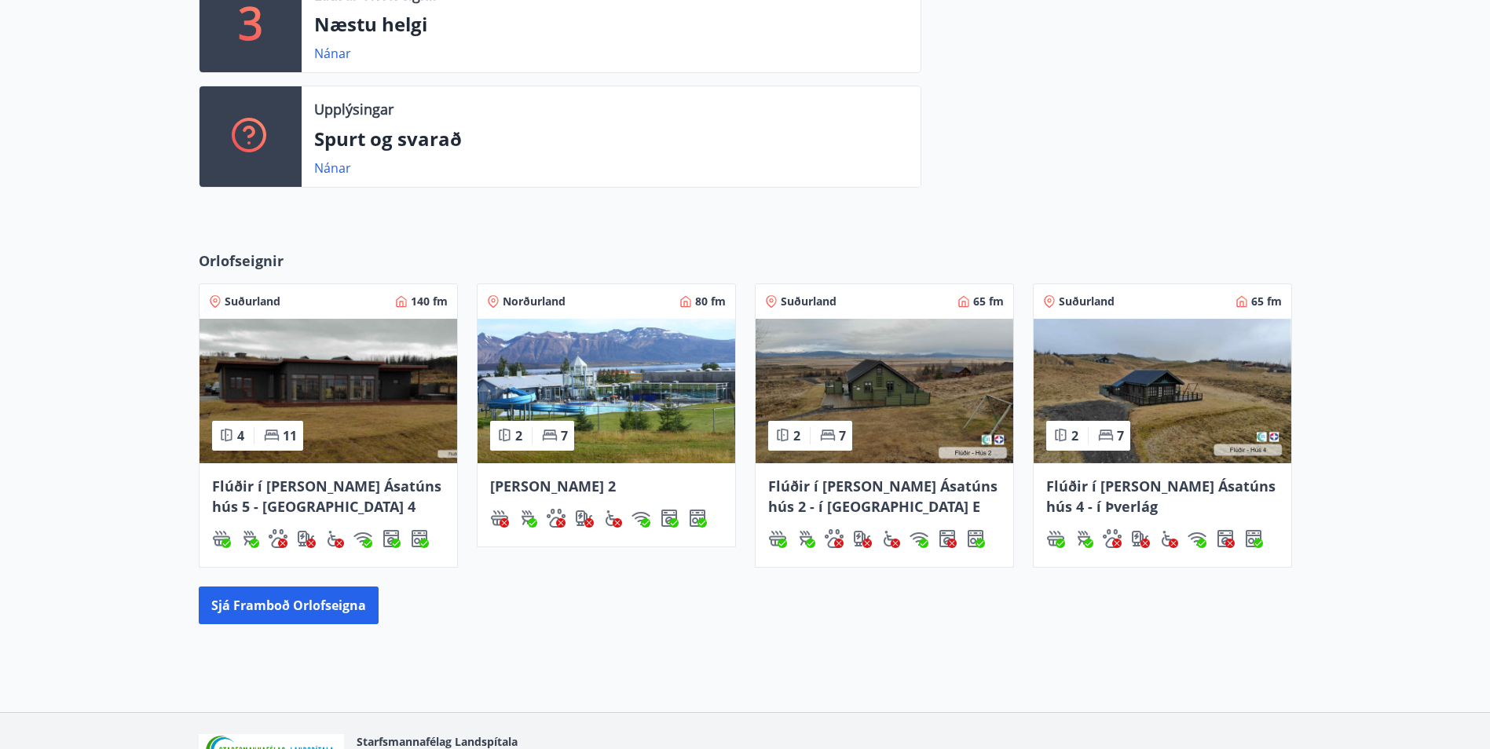
click at [1158, 496] on div "Flúðir í landi Ásatúns hús 4 - í Þverlág" at bounding box center [1162, 496] width 233 height 41
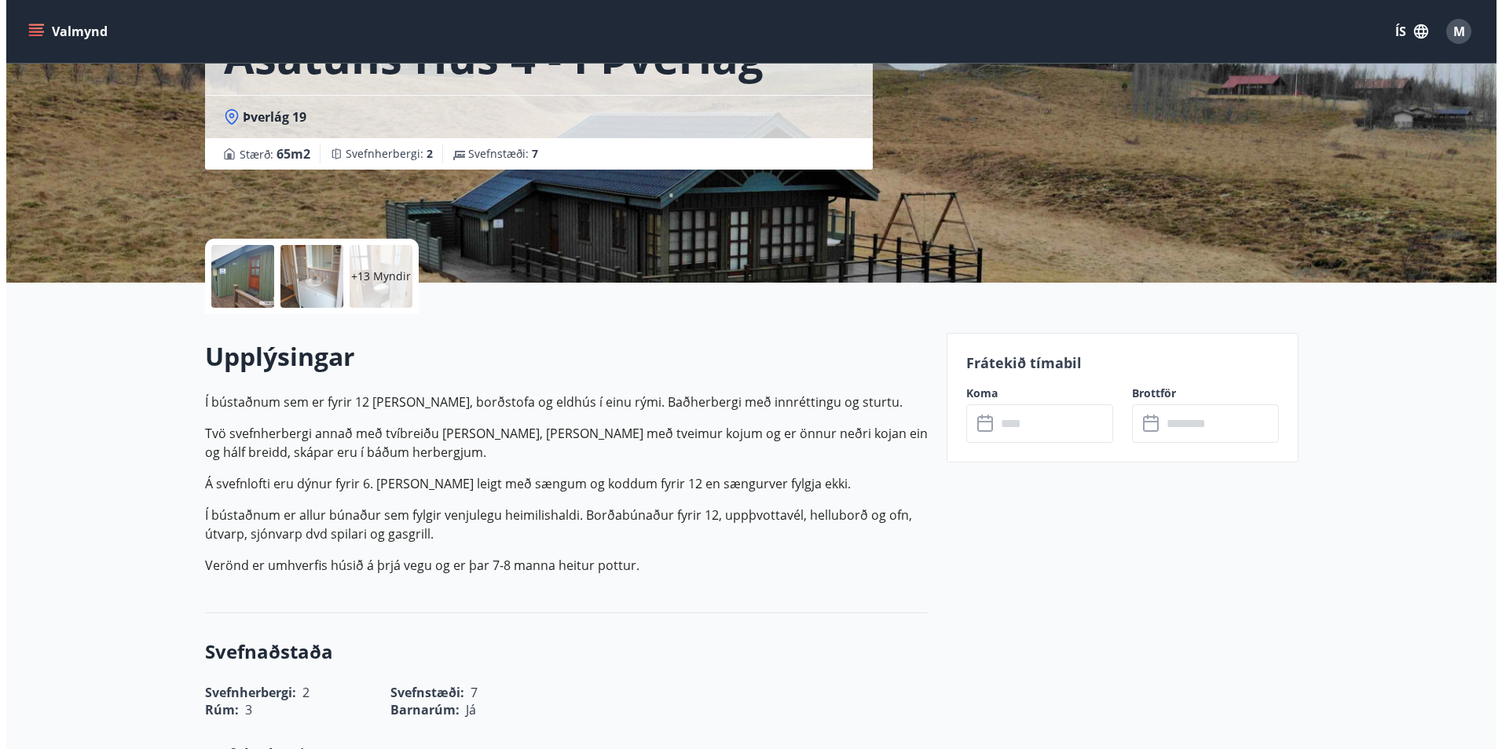
scroll to position [236, 0]
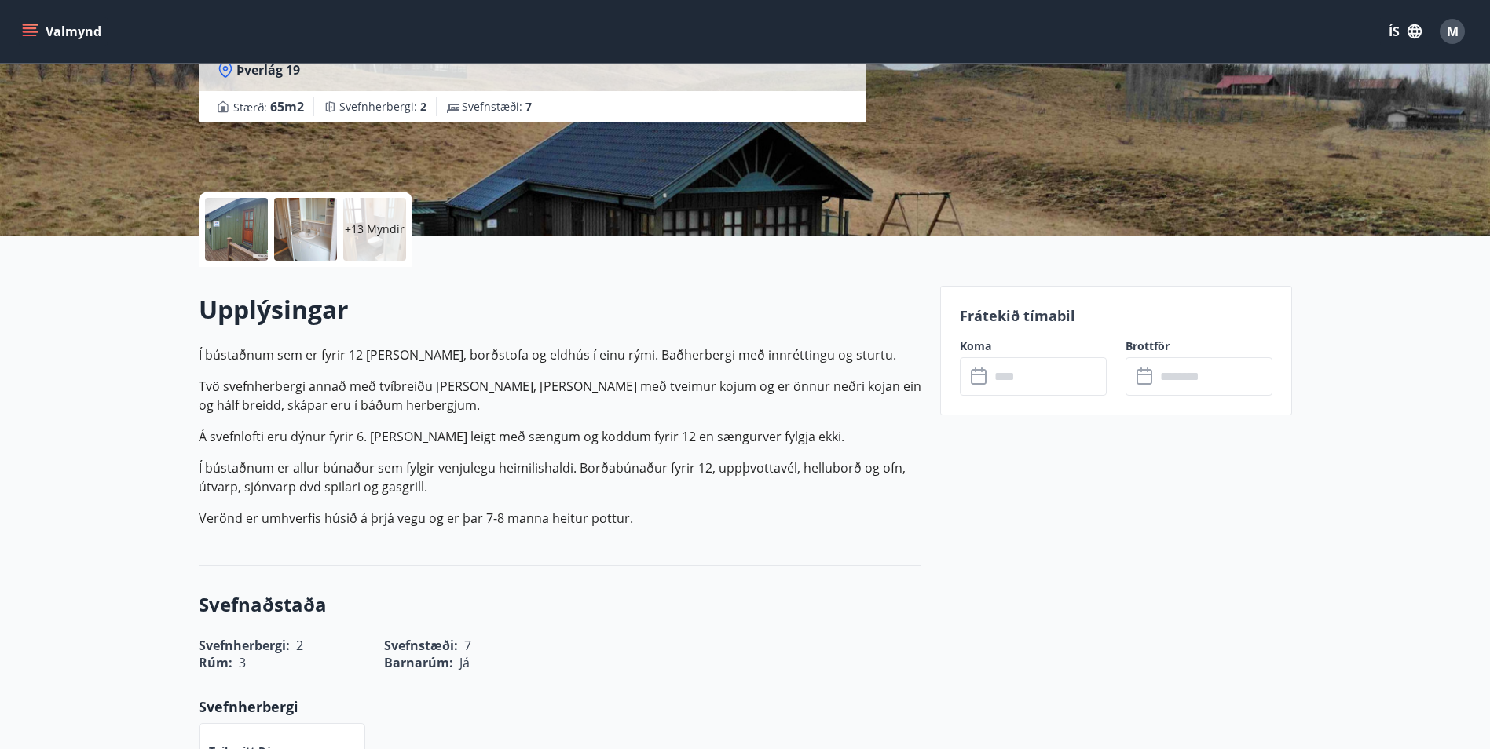
click at [240, 221] on div at bounding box center [236, 229] width 63 height 63
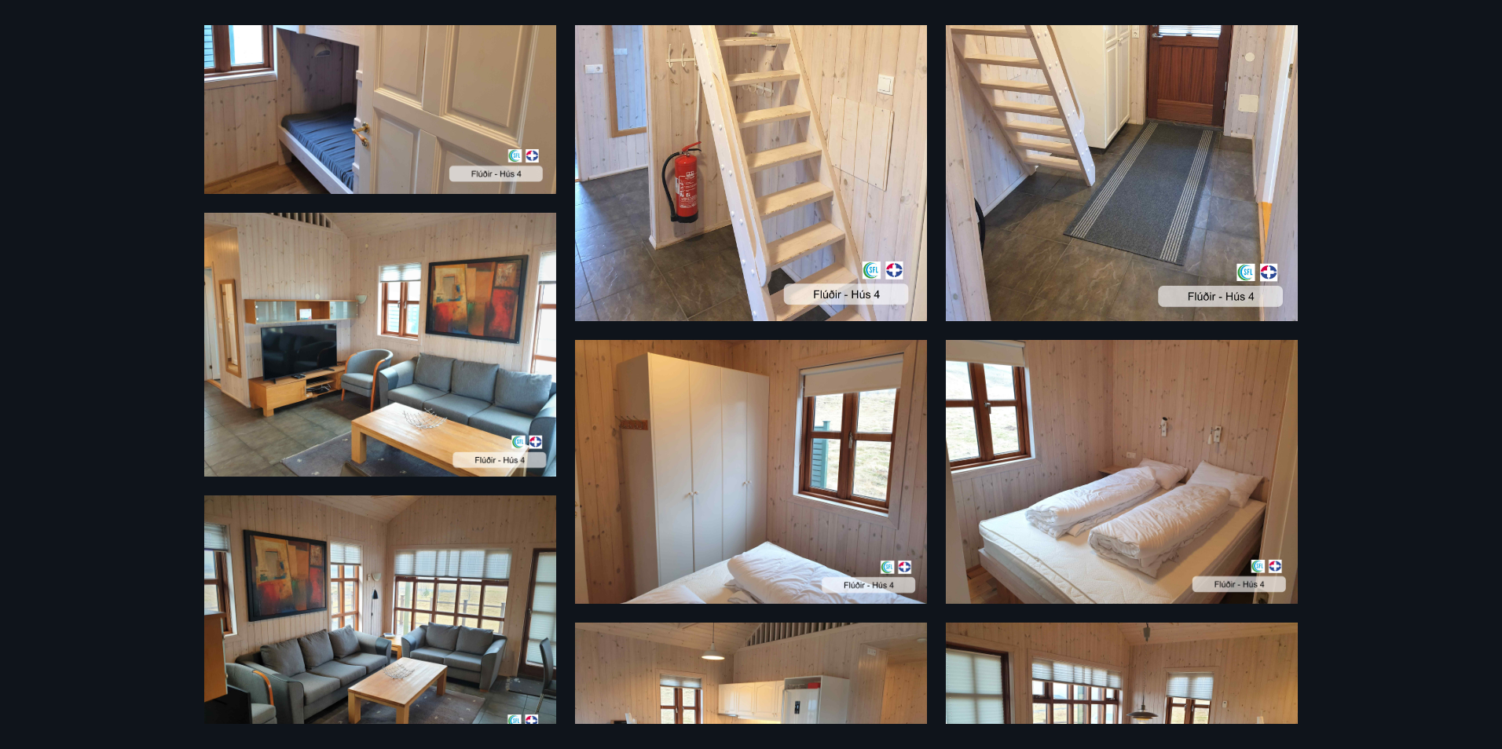
scroll to position [1021, 0]
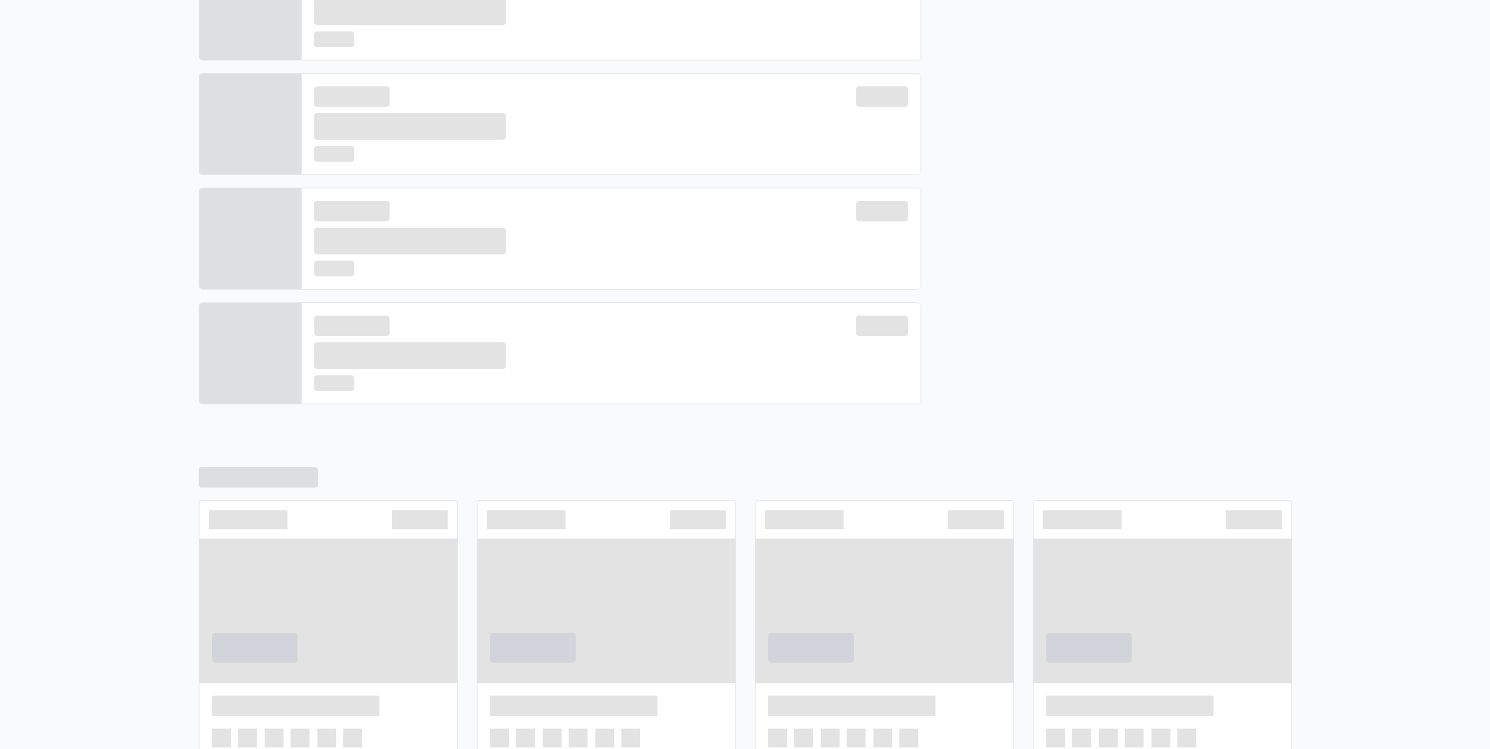
scroll to position [484, 0]
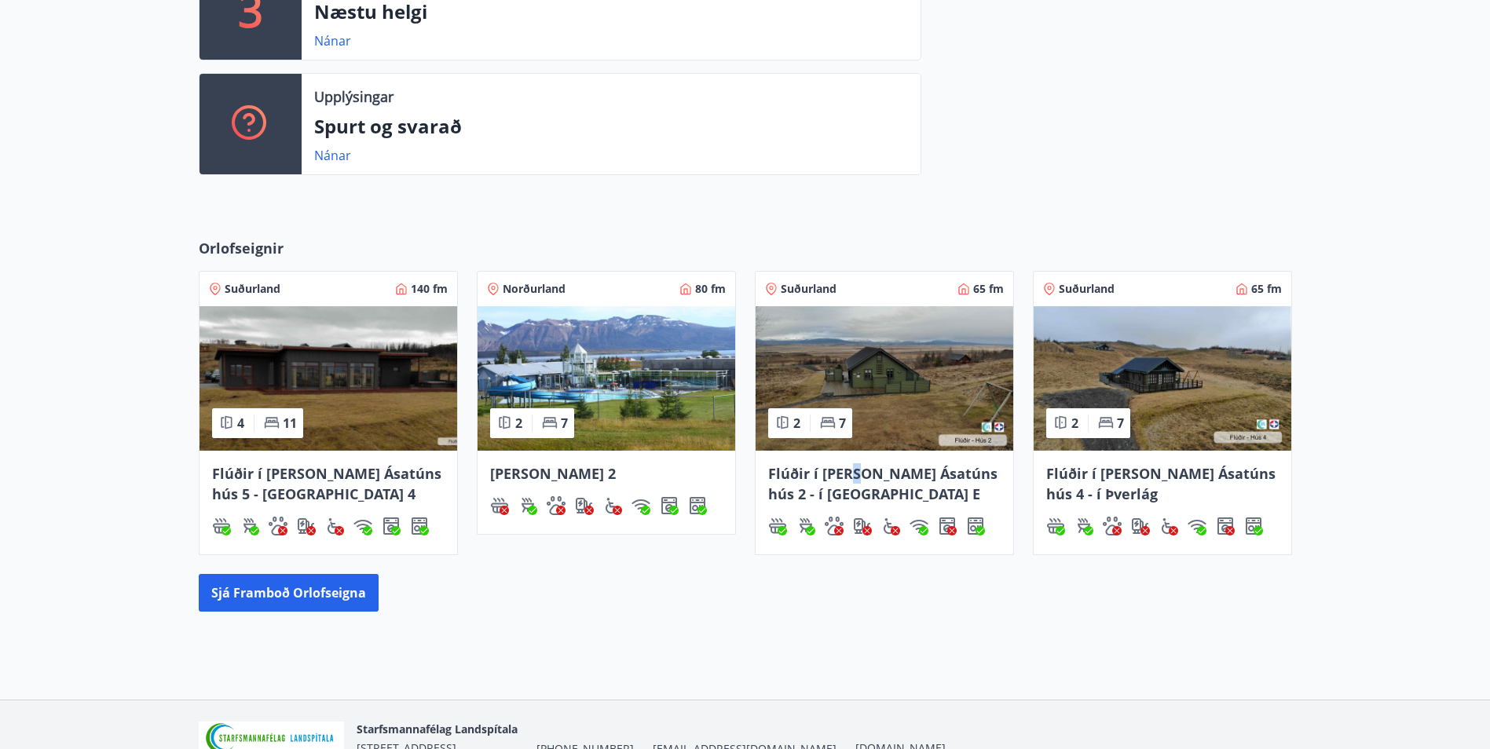
click at [852, 481] on span "Flúðir í landi Ásatúns hús 2 - í Stórheiði E" at bounding box center [882, 483] width 229 height 39
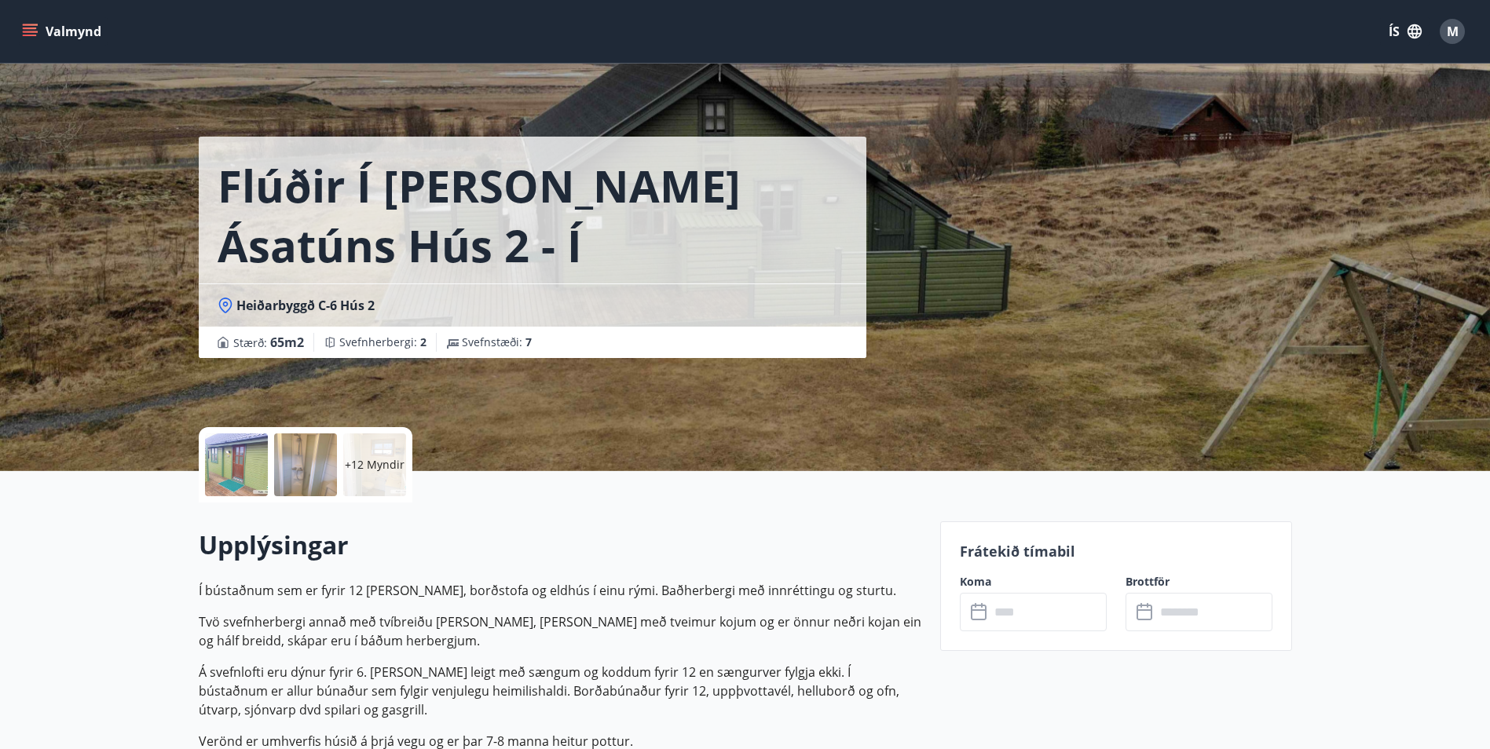
click at [233, 468] on div at bounding box center [236, 465] width 63 height 63
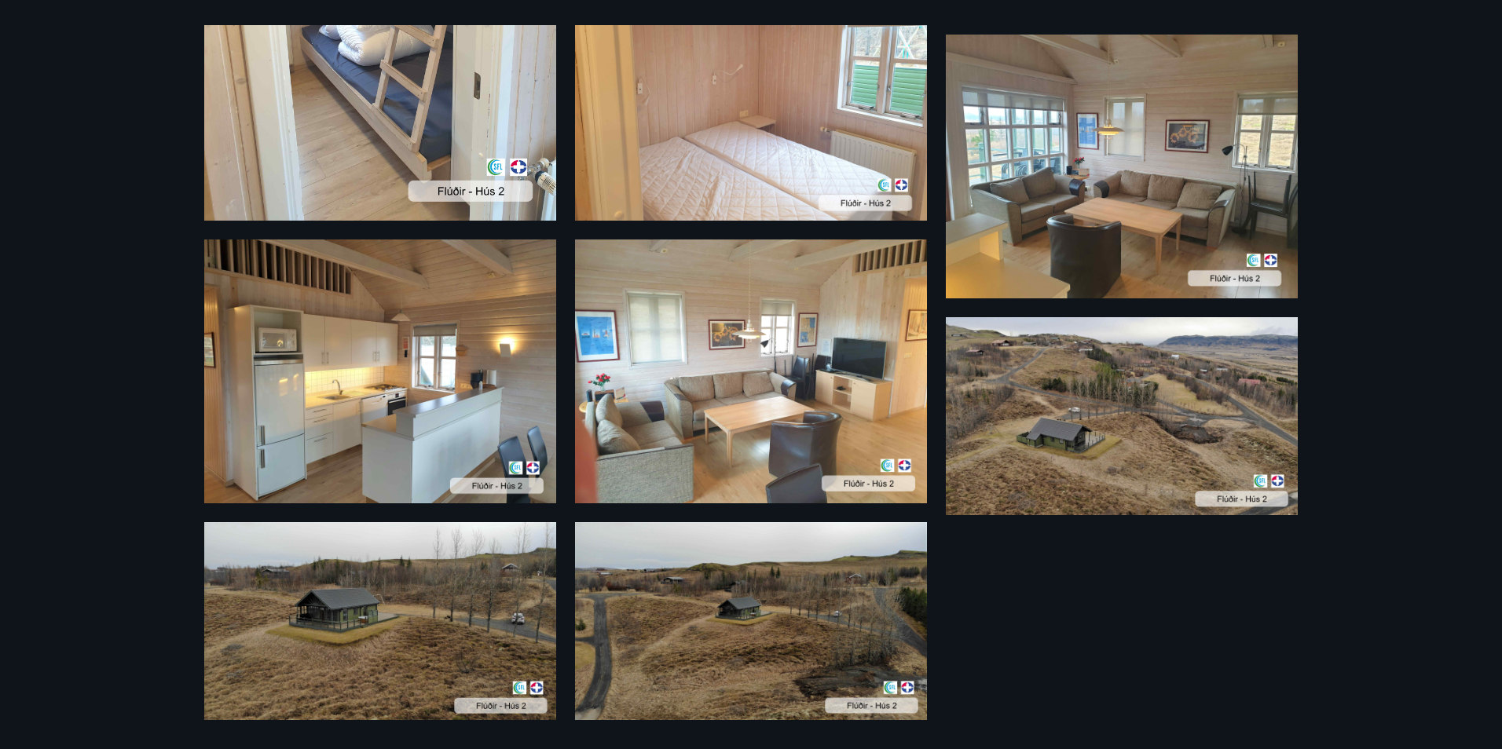
scroll to position [1185, 0]
